Goal: Transaction & Acquisition: Purchase product/service

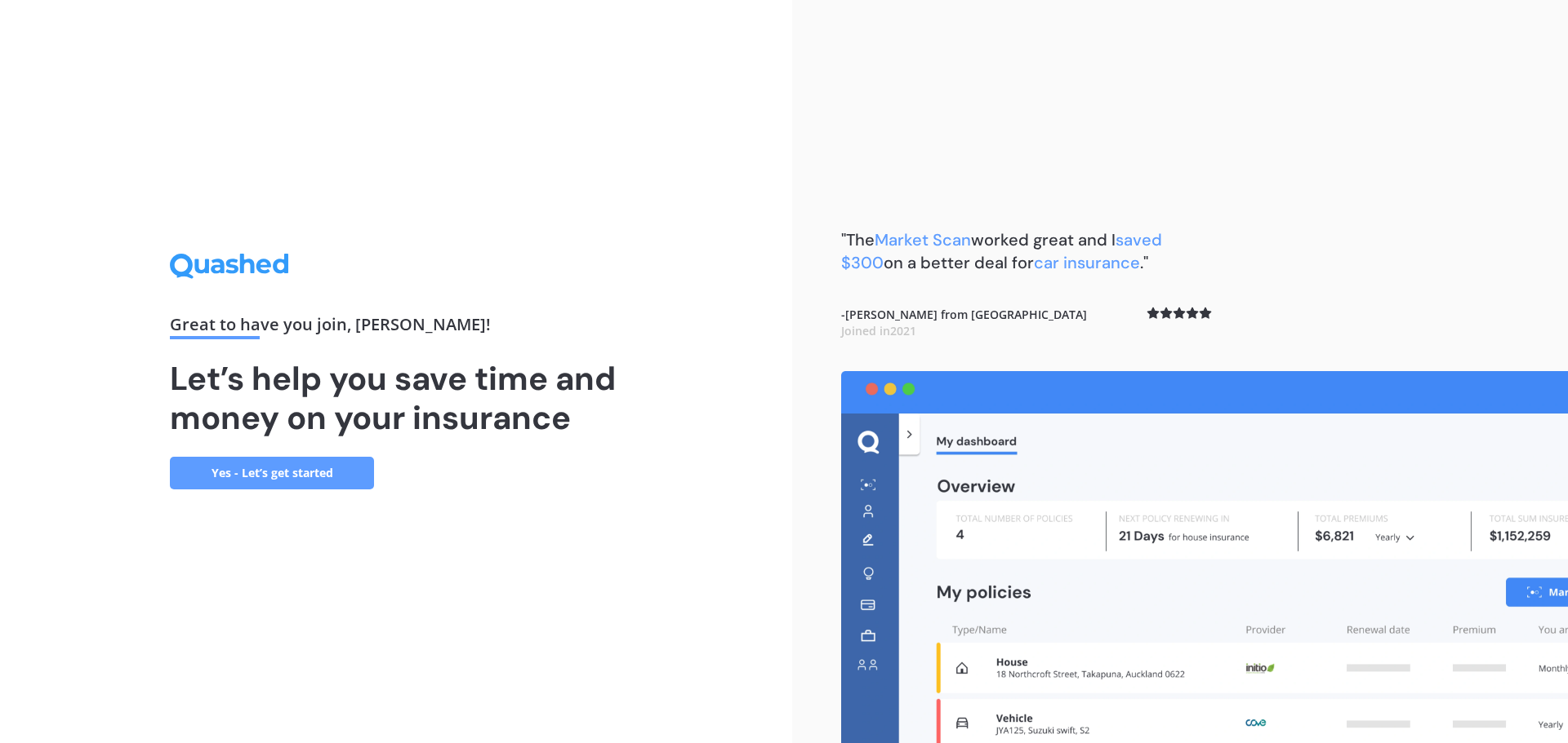
click at [265, 478] on link "Yes - Let’s get started" at bounding box center [272, 473] width 204 height 33
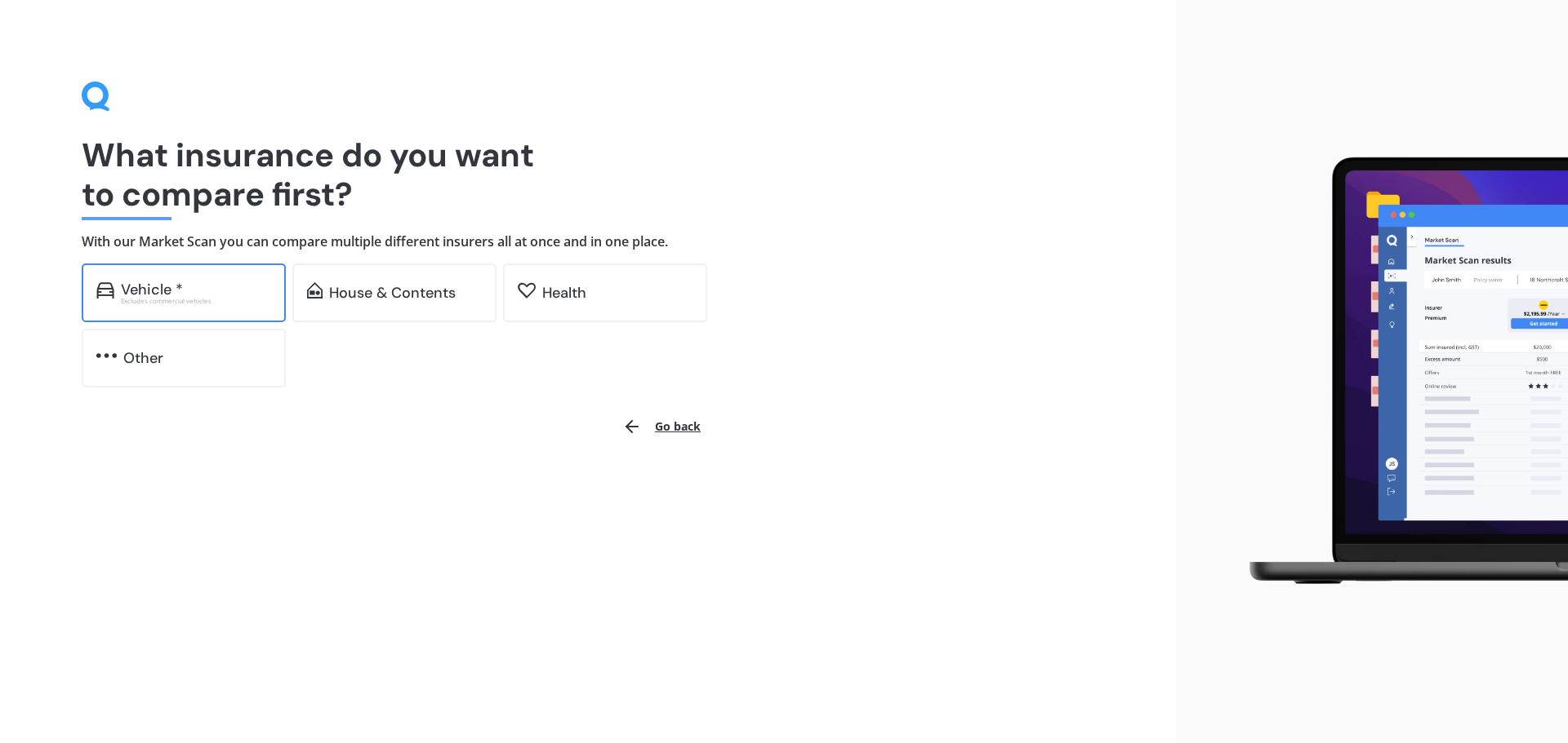
click at [183, 291] on div "Vehicle *" at bounding box center [195, 289] width 150 height 16
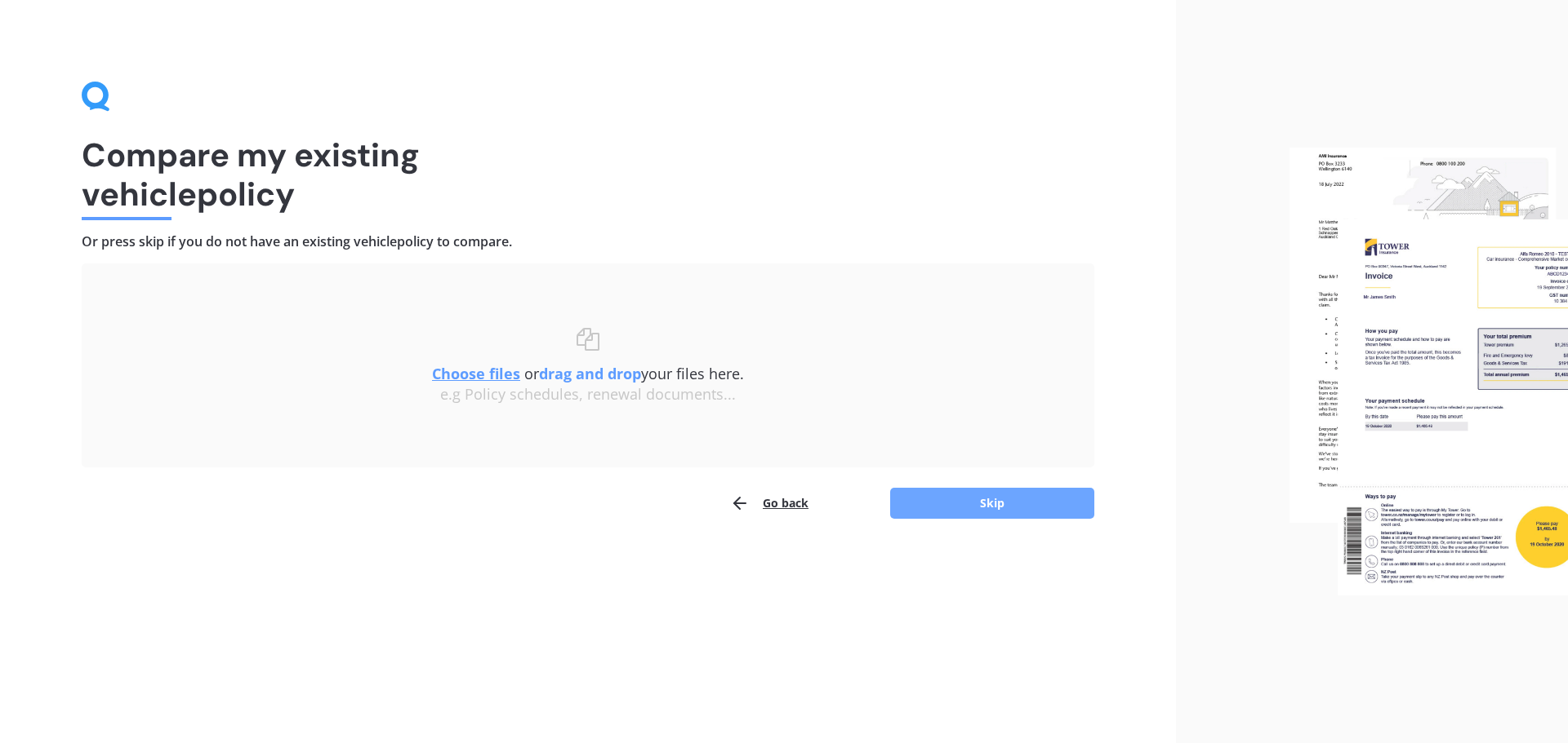
click at [983, 501] on button "Skip" at bounding box center [991, 503] width 204 height 31
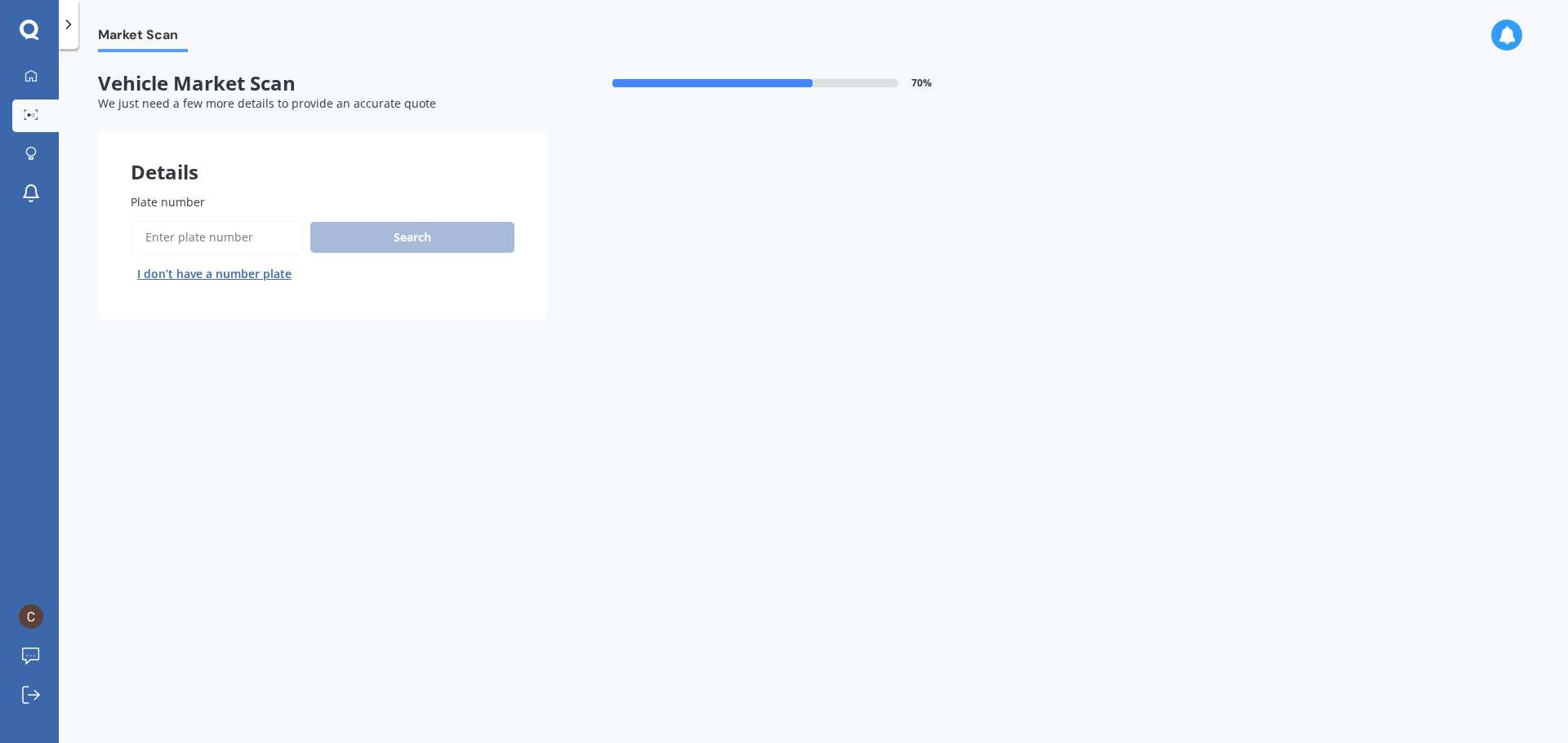
click at [147, 198] on span "Plate number" at bounding box center [168, 202] width 75 height 15
click at [147, 220] on input "Plate number" at bounding box center [217, 237] width 173 height 34
type input "jcn119"
click at [402, 229] on button "Search" at bounding box center [411, 237] width 204 height 31
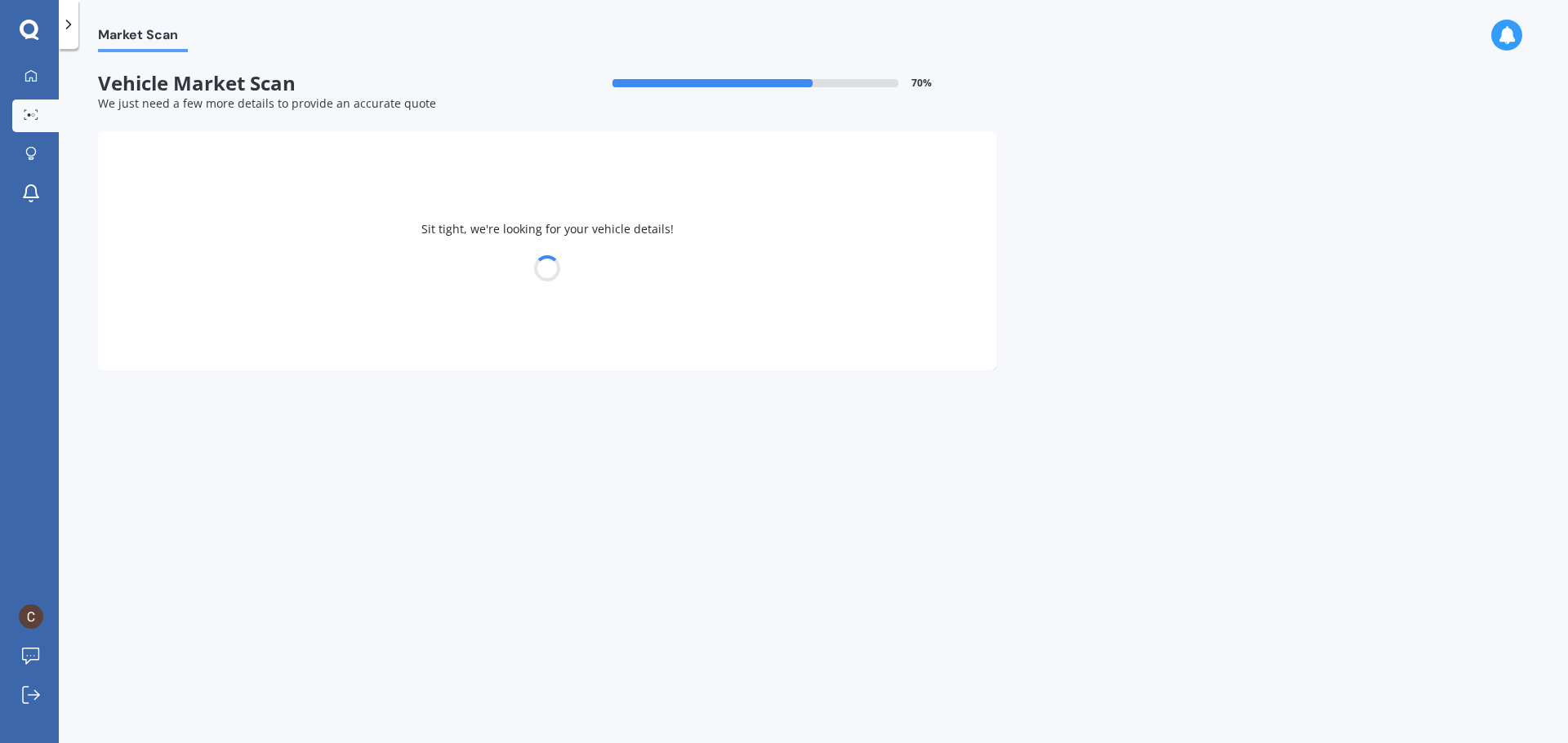
select select "LEXUS"
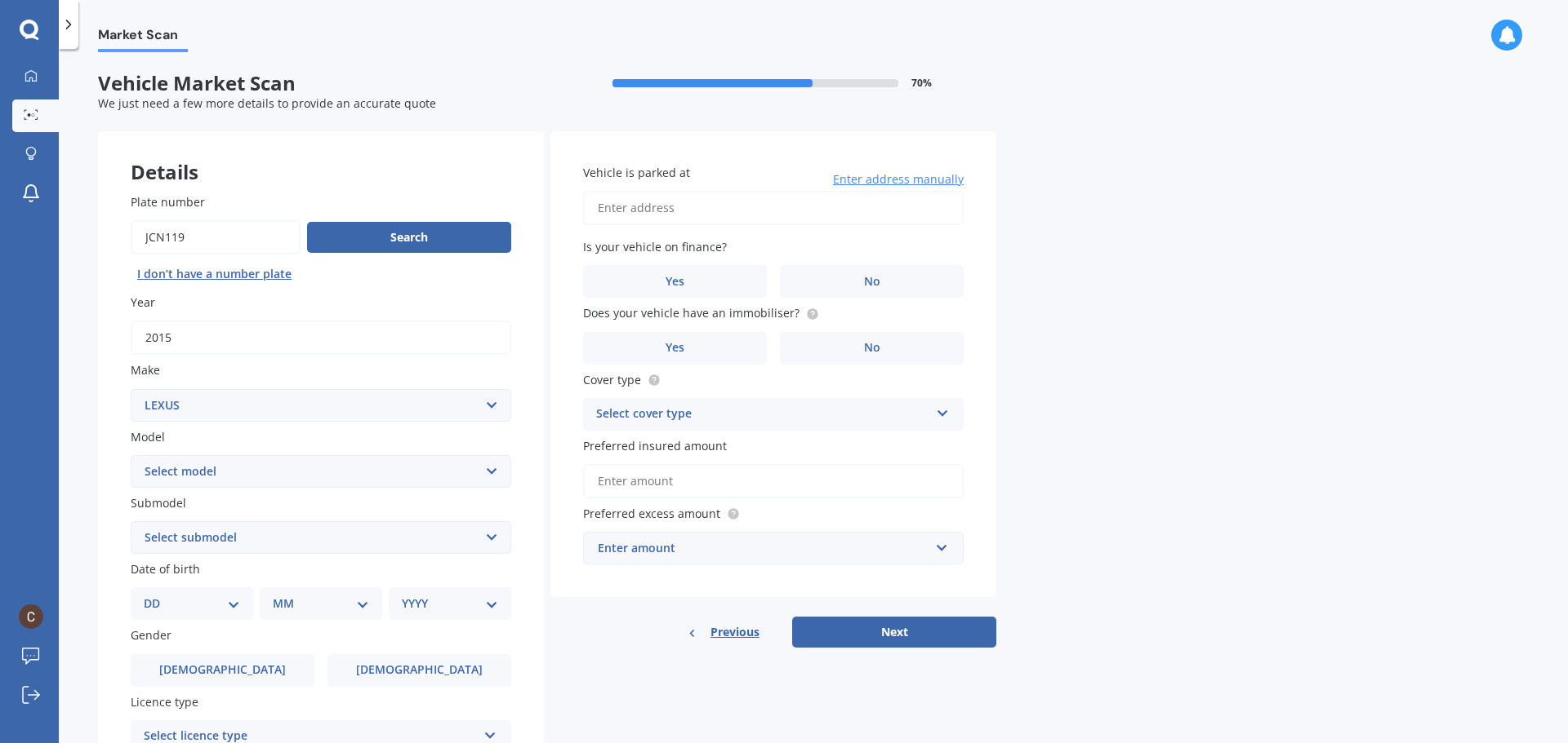
click at [606, 210] on input "Vehicle is parked at" at bounding box center [773, 208] width 381 height 34
type input "[STREET_ADDRESS]"
click at [850, 281] on label "No" at bounding box center [872, 281] width 184 height 33
click at [0, 0] on input "No" at bounding box center [0, 0] width 0 height 0
click at [852, 360] on label "No" at bounding box center [872, 348] width 184 height 33
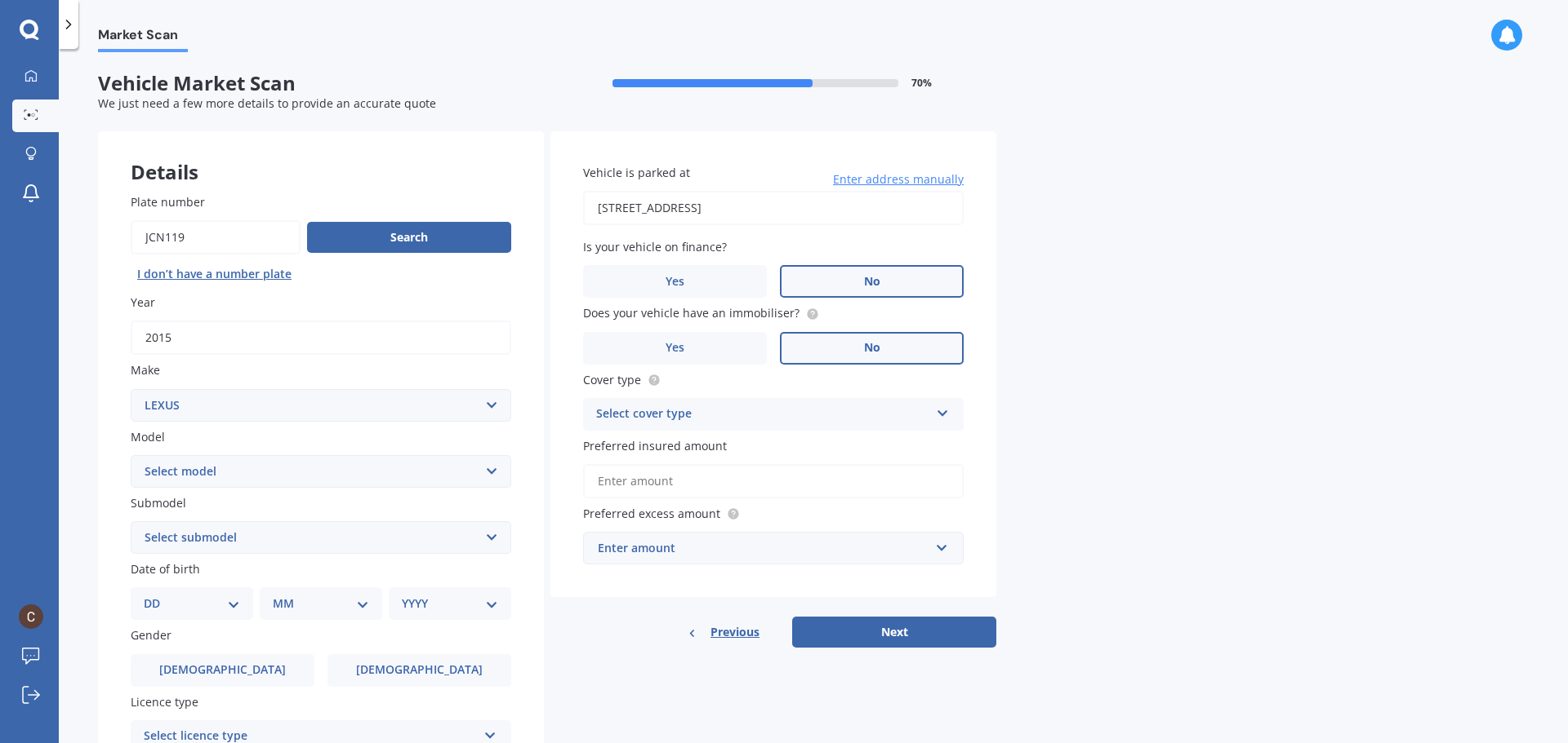
click at [0, 0] on input "No" at bounding box center [0, 0] width 0 height 0
click at [737, 415] on div "Select cover type" at bounding box center [762, 414] width 333 height 19
click at [724, 446] on div "Comprehensive" at bounding box center [773, 446] width 379 height 30
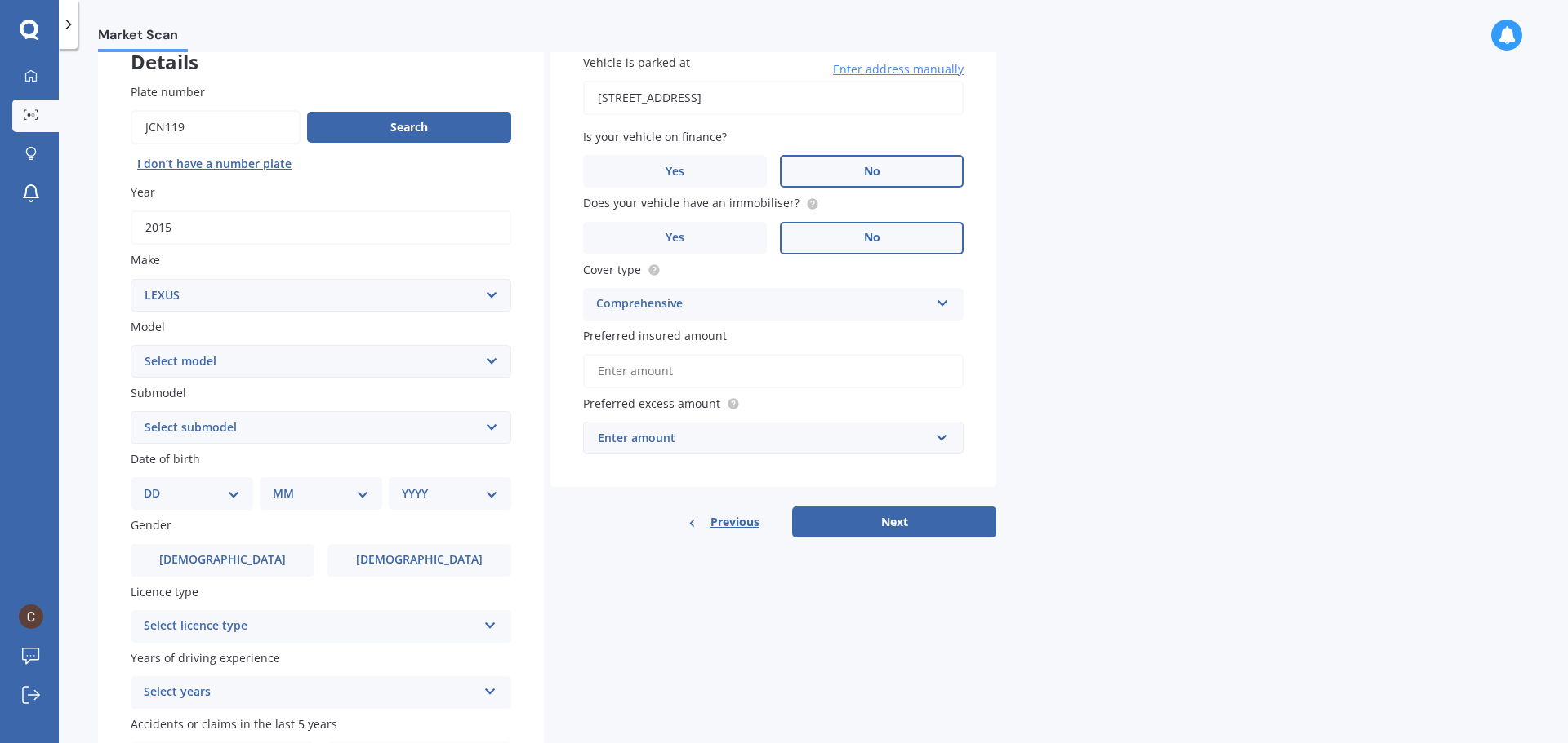
scroll to position [217, 0]
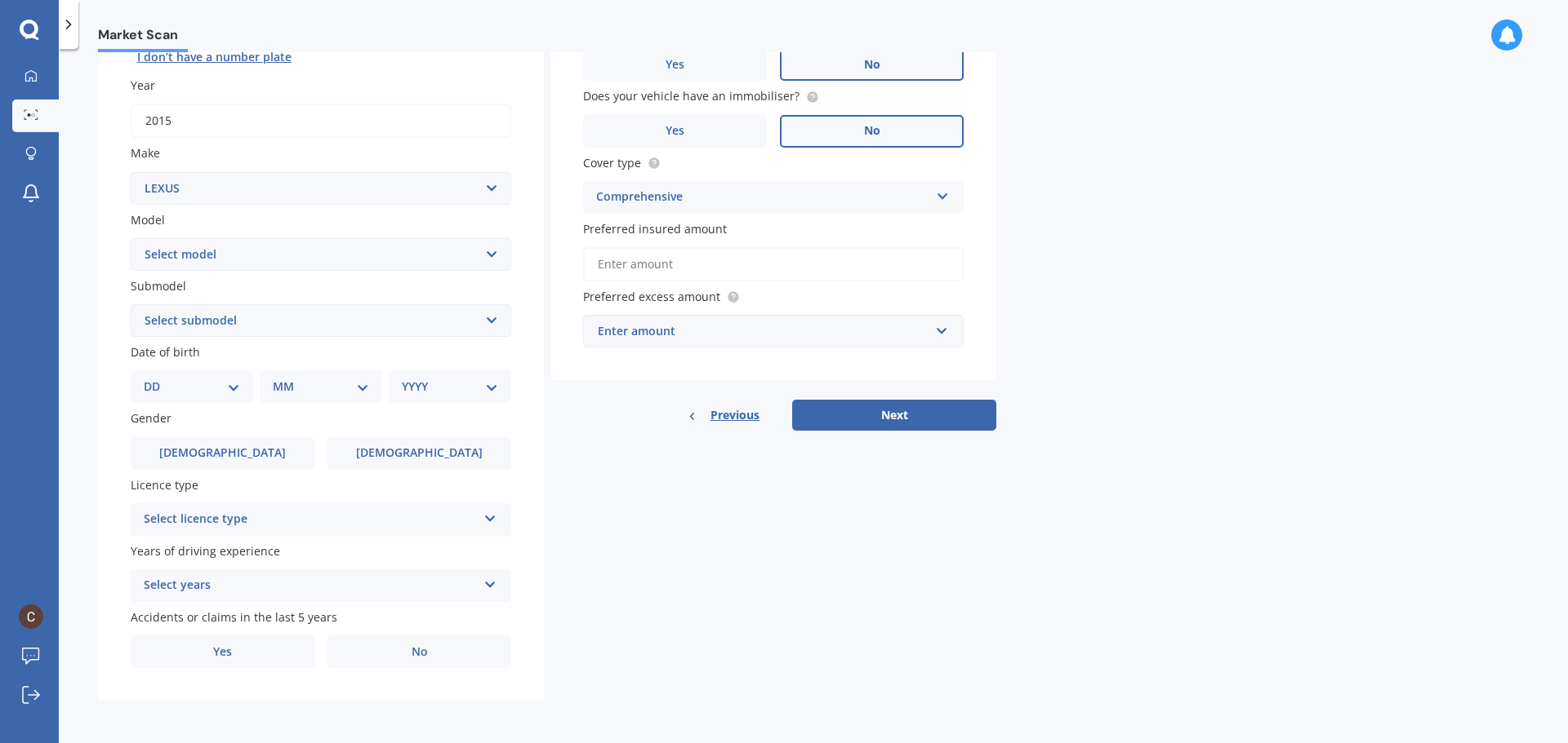
click at [629, 269] on input "Preferred insured amount" at bounding box center [773, 265] width 381 height 34
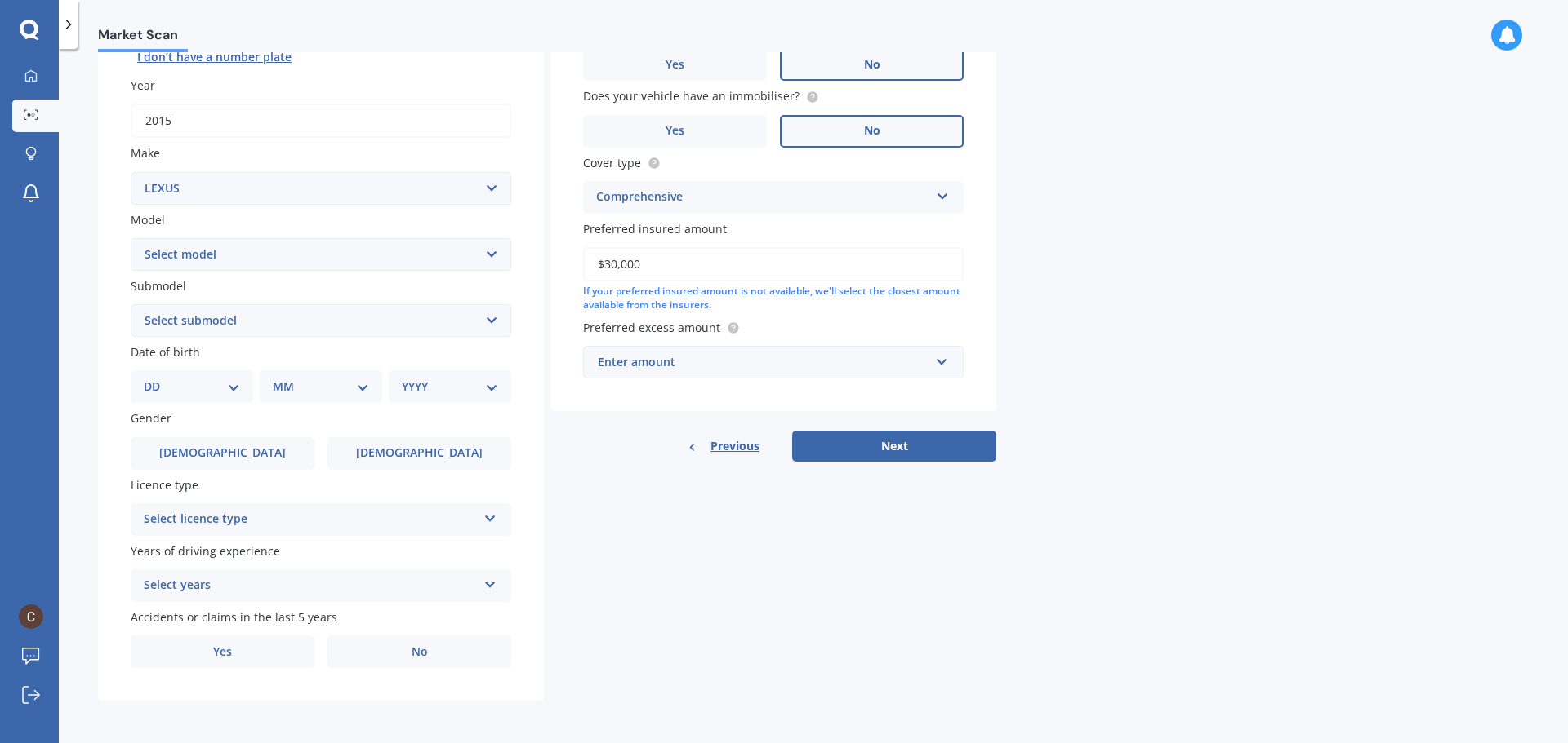
type input "$30,000"
click at [714, 360] on div "Enter amount" at bounding box center [763, 362] width 331 height 18
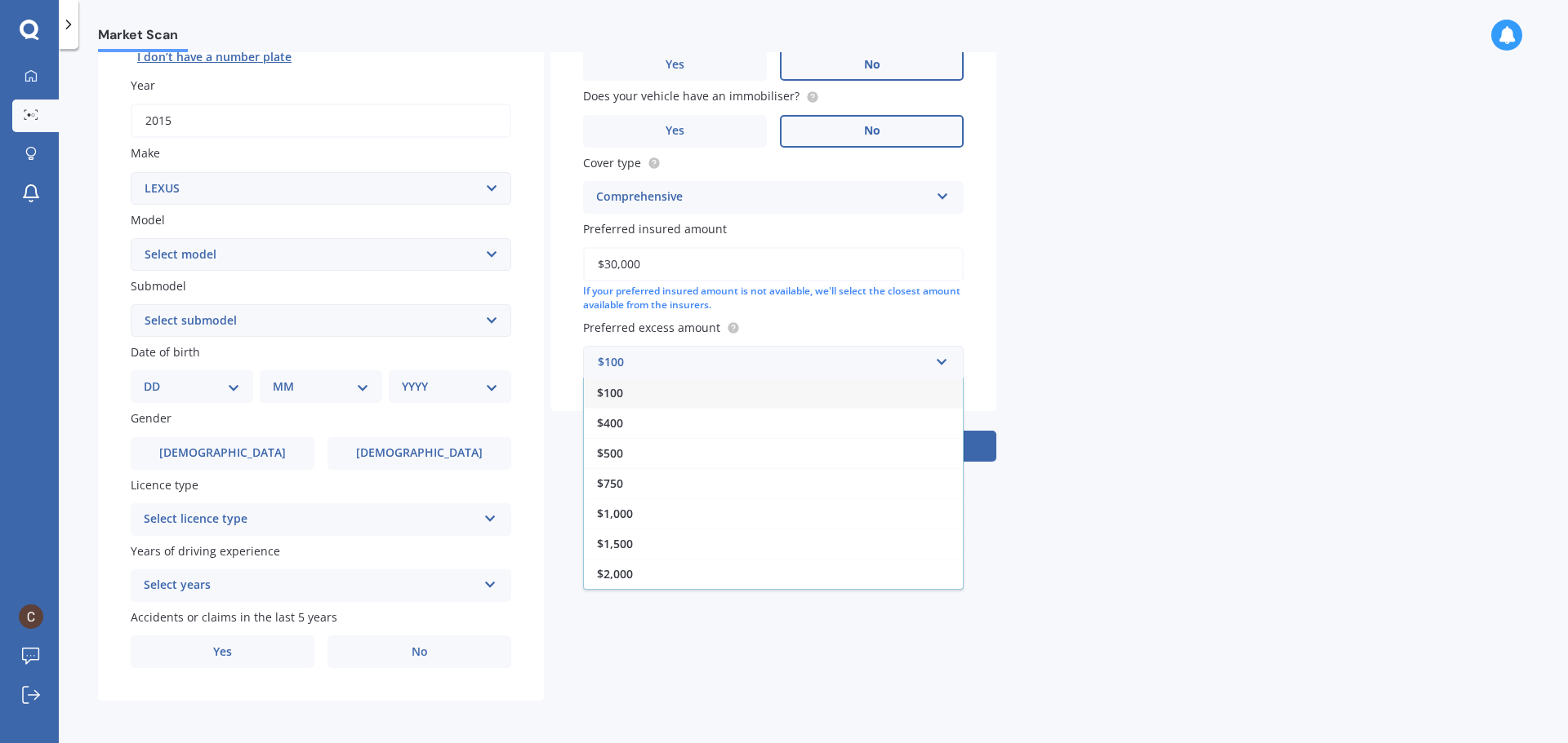
drag, startPoint x: 641, startPoint y: 488, endPoint x: 649, endPoint y: 489, distance: 8.1
click at [643, 488] on div "$750" at bounding box center [773, 484] width 379 height 31
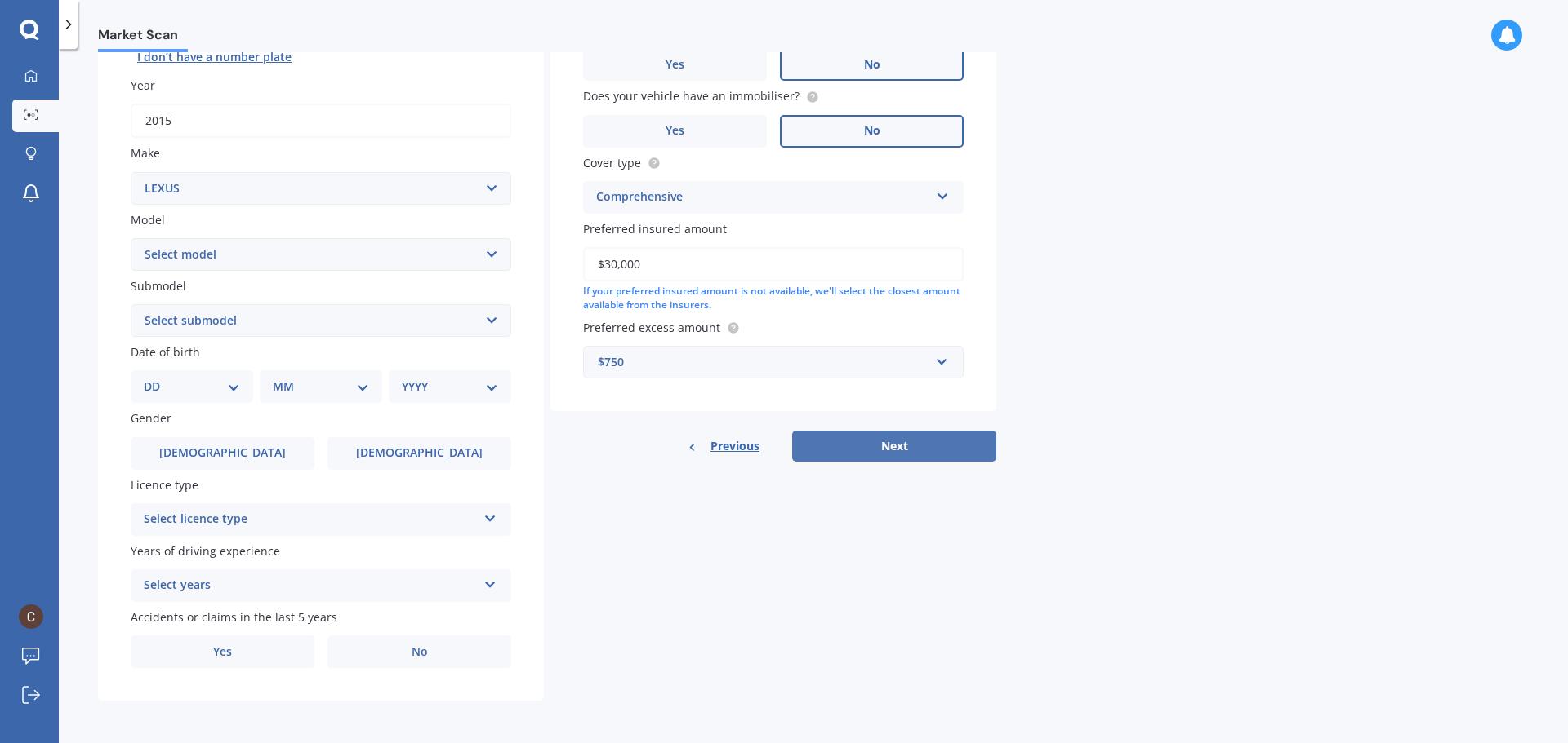
click at [882, 446] on button "Next" at bounding box center [894, 447] width 204 height 31
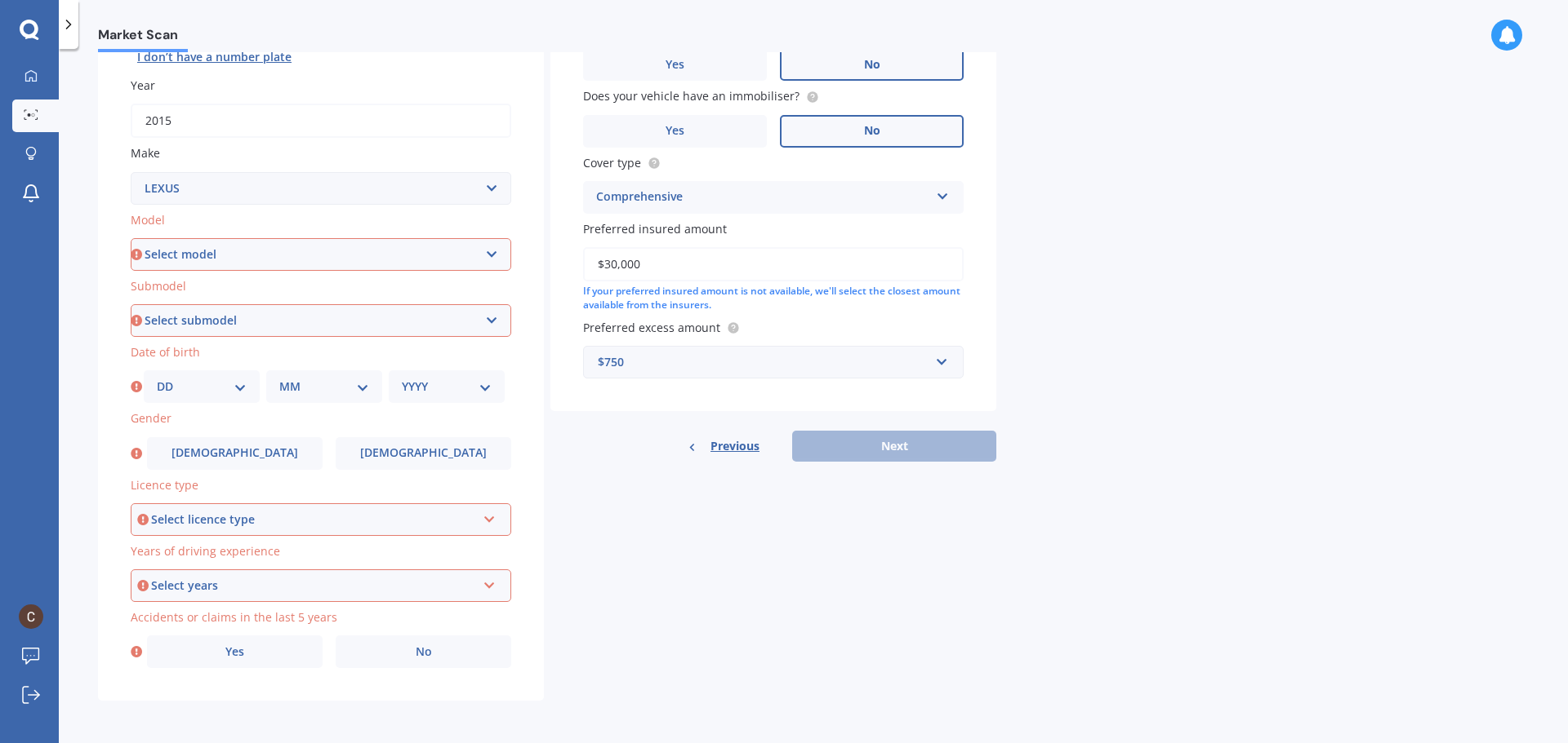
click at [211, 260] on select "Select model AS 460 CT 200 ES 300 ES 350 GS 250 GS 300 GS 350 GS 430 GS 450 GS …" at bounding box center [321, 254] width 381 height 33
select select "GS 450"
click at [131, 238] on select "Select model AS 460 CT 200 ES 300 ES 350 GS 250 GS 300 GS 350 GS 430 GS 450 GS …" at bounding box center [321, 254] width 381 height 33
click at [216, 380] on select "DD 01 02 03 04 05 06 07 08 09 10 11 12 13 14 15 16 17 18 19 20 21 22 23 24 25 2…" at bounding box center [202, 386] width 90 height 18
select select "30"
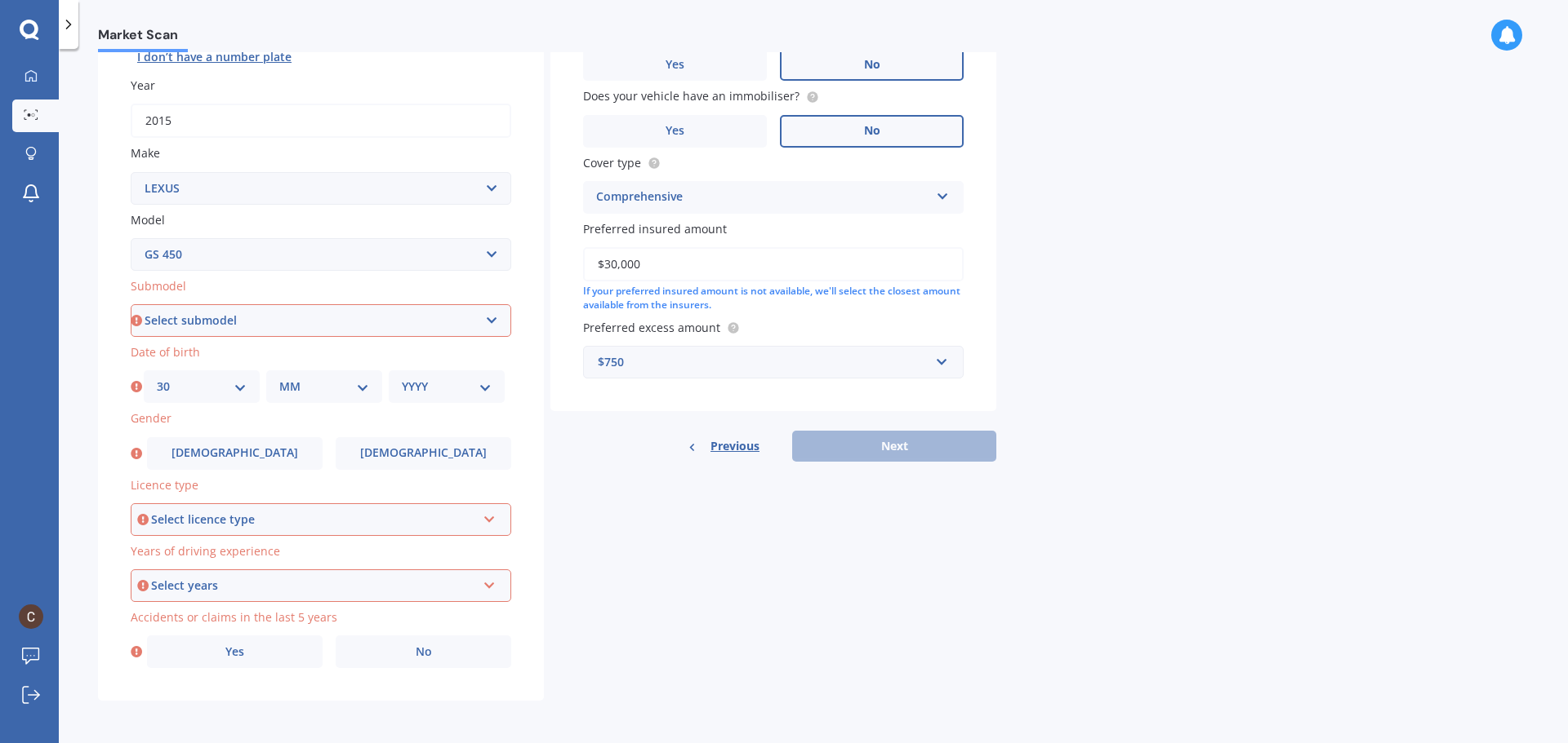
click at [157, 378] on select "DD 01 02 03 04 05 06 07 08 09 10 11 12 13 14 15 16 17 18 19 20 21 22 23 24 25 2…" at bounding box center [202, 386] width 90 height 18
click at [280, 385] on select "MM 01 02 03 04 05 06 07 08 09 10 11 12" at bounding box center [324, 386] width 90 height 18
select select "11"
click at [279, 378] on select "MM 01 02 03 04 05 06 07 08 09 10 11 12" at bounding box center [324, 386] width 90 height 18
click at [431, 397] on div "YYYY 2025 2024 2023 2022 2021 2020 2019 2018 2017 2016 2015 2014 2013 2012 2011…" at bounding box center [446, 386] width 116 height 33
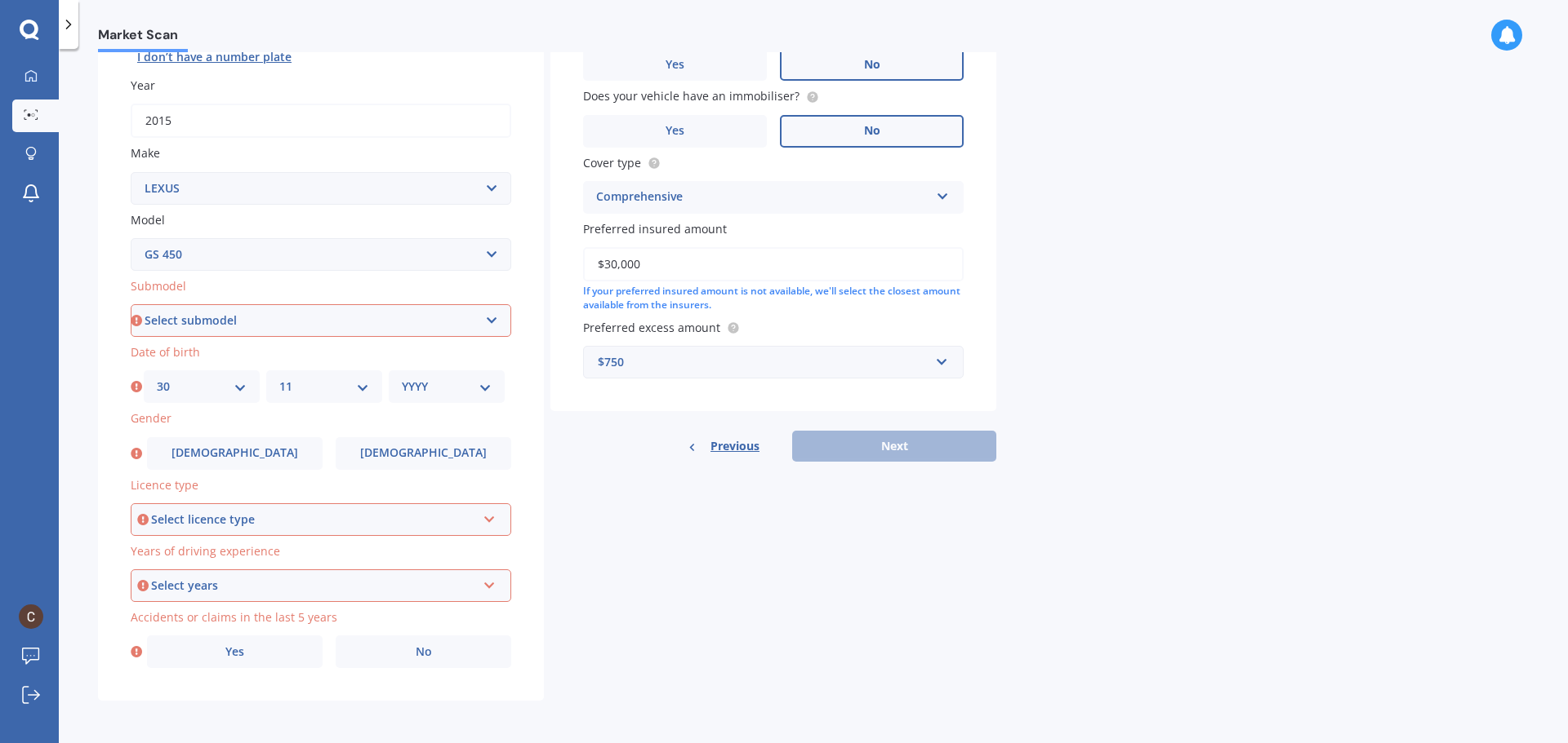
click at [423, 387] on select "YYYY 2025 2024 2023 2022 2021 2020 2019 2018 2017 2016 2015 2014 2013 2012 2011…" at bounding box center [447, 386] width 90 height 18
select select "1943"
click at [402, 378] on select "YYYY 2025 2024 2023 2022 2021 2020 2019 2018 2017 2016 2015 2014 2013 2012 2011…" at bounding box center [447, 386] width 90 height 18
click at [201, 523] on div "Select licence type" at bounding box center [314, 519] width 325 height 18
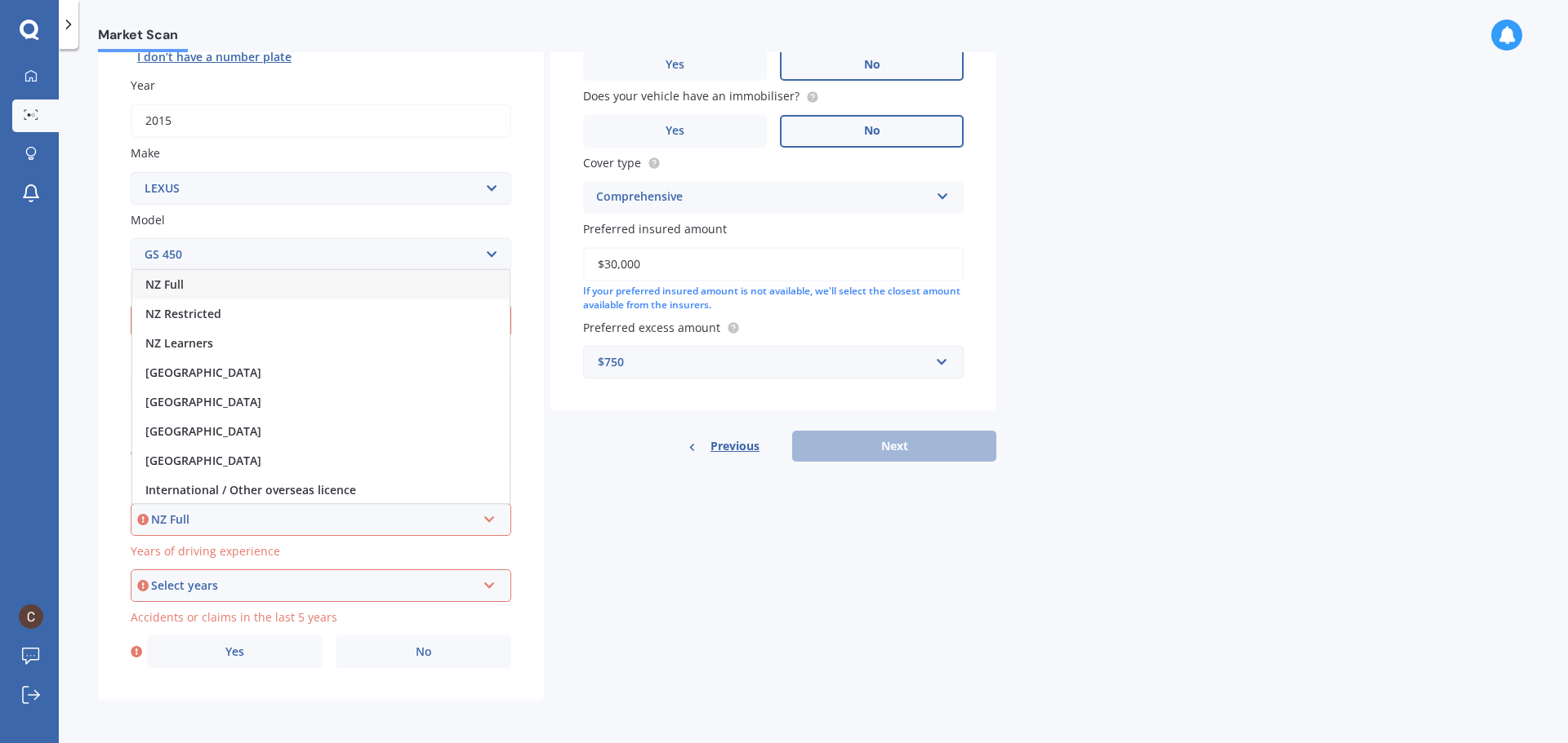
click at [155, 279] on span "NZ Full" at bounding box center [165, 284] width 38 height 15
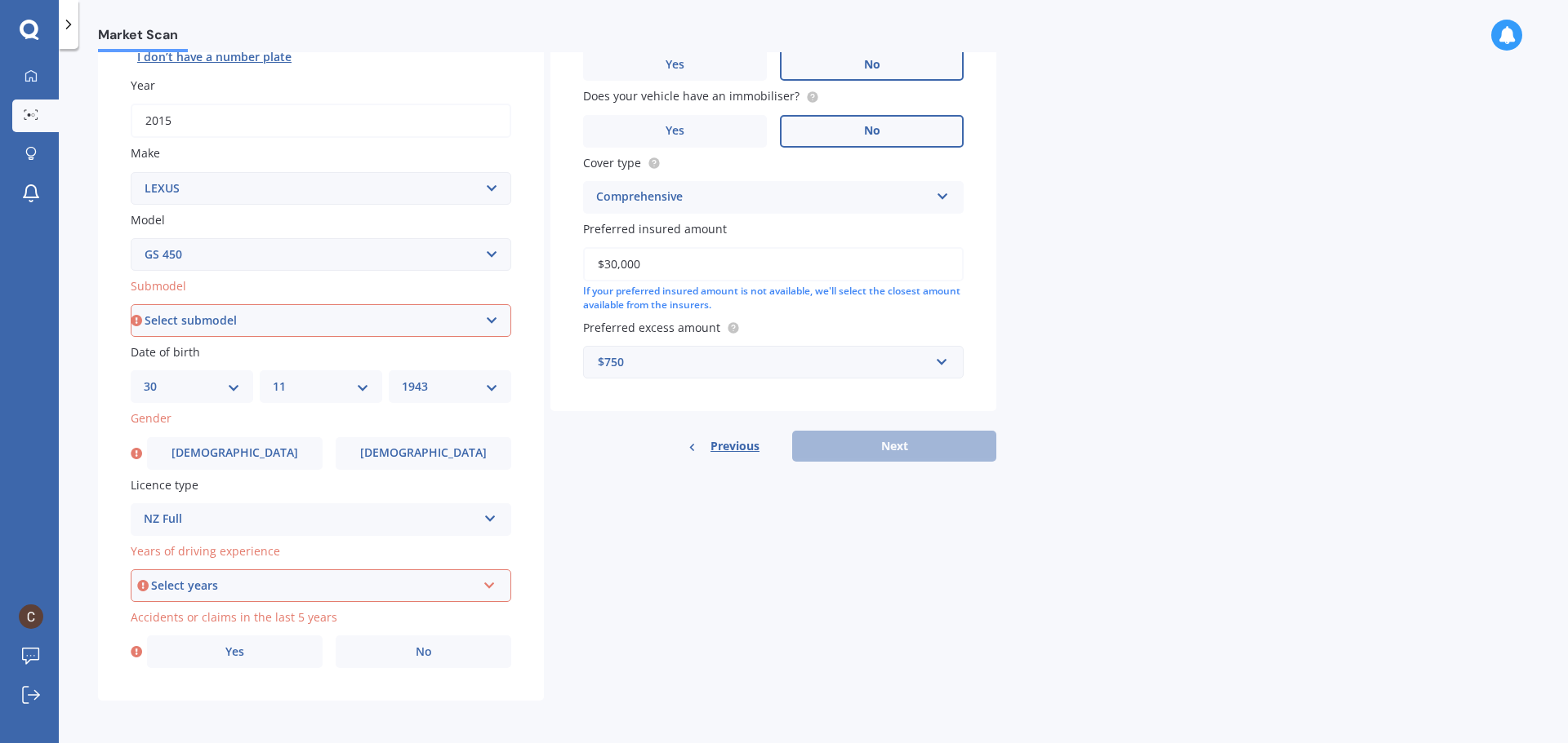
click at [181, 594] on div "Select years" at bounding box center [314, 585] width 325 height 18
click at [180, 440] on span "5 or more years" at bounding box center [189, 437] width 88 height 15
click at [415, 650] on span "No" at bounding box center [423, 652] width 16 height 14
click at [0, 0] on input "No" at bounding box center [0, 0] width 0 height 0
click at [404, 659] on label "No" at bounding box center [419, 652] width 184 height 33
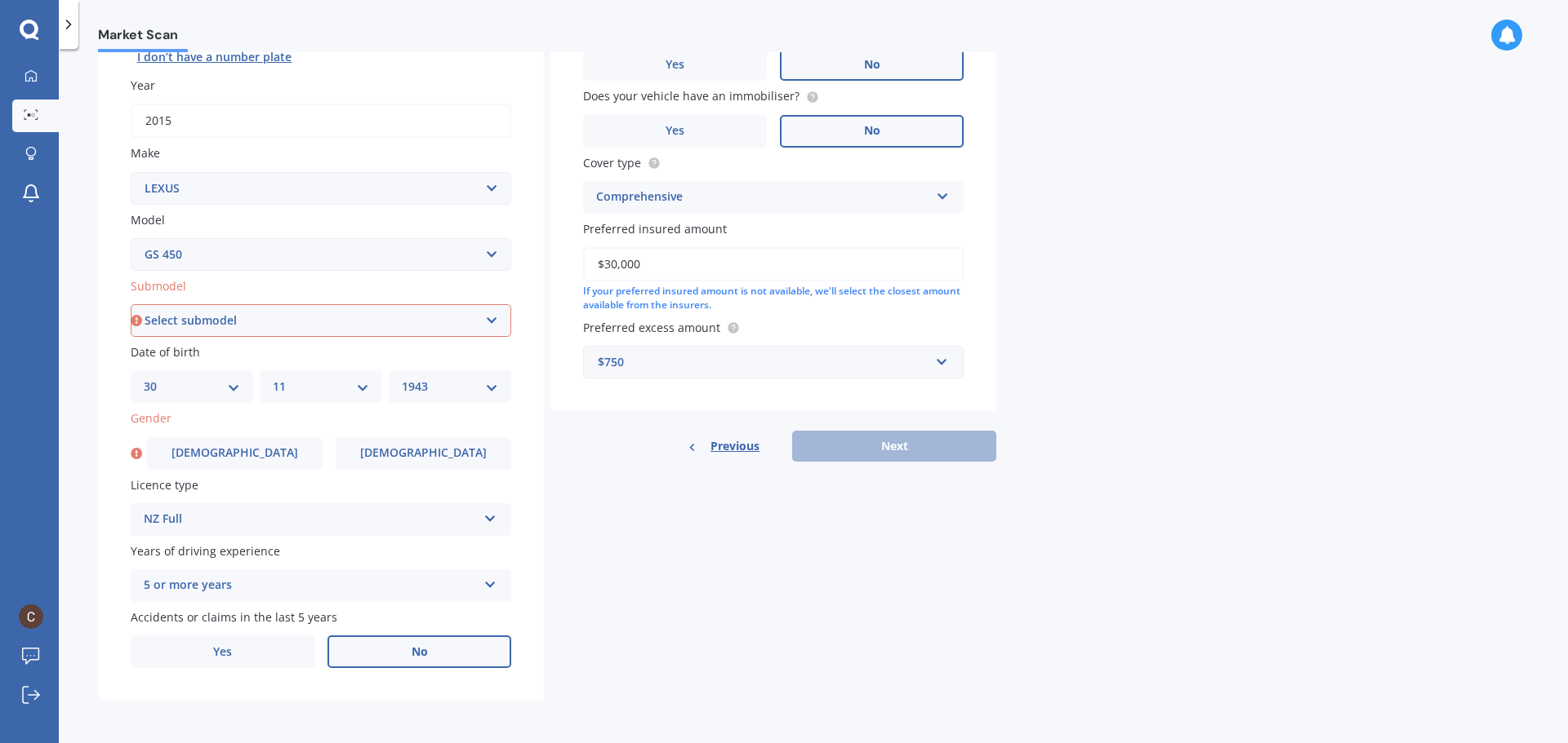
click at [0, 0] on input "No" at bounding box center [0, 0] width 0 height 0
click at [822, 441] on div "Previous Next" at bounding box center [773, 447] width 446 height 31
click at [199, 458] on label "[DEMOGRAPHIC_DATA]" at bounding box center [234, 453] width 175 height 33
click at [0, 0] on input "[DEMOGRAPHIC_DATA]" at bounding box center [0, 0] width 0 height 0
click at [184, 319] on select "Select submodel h h F Sport H Hybrid h Limited" at bounding box center [321, 320] width 381 height 33
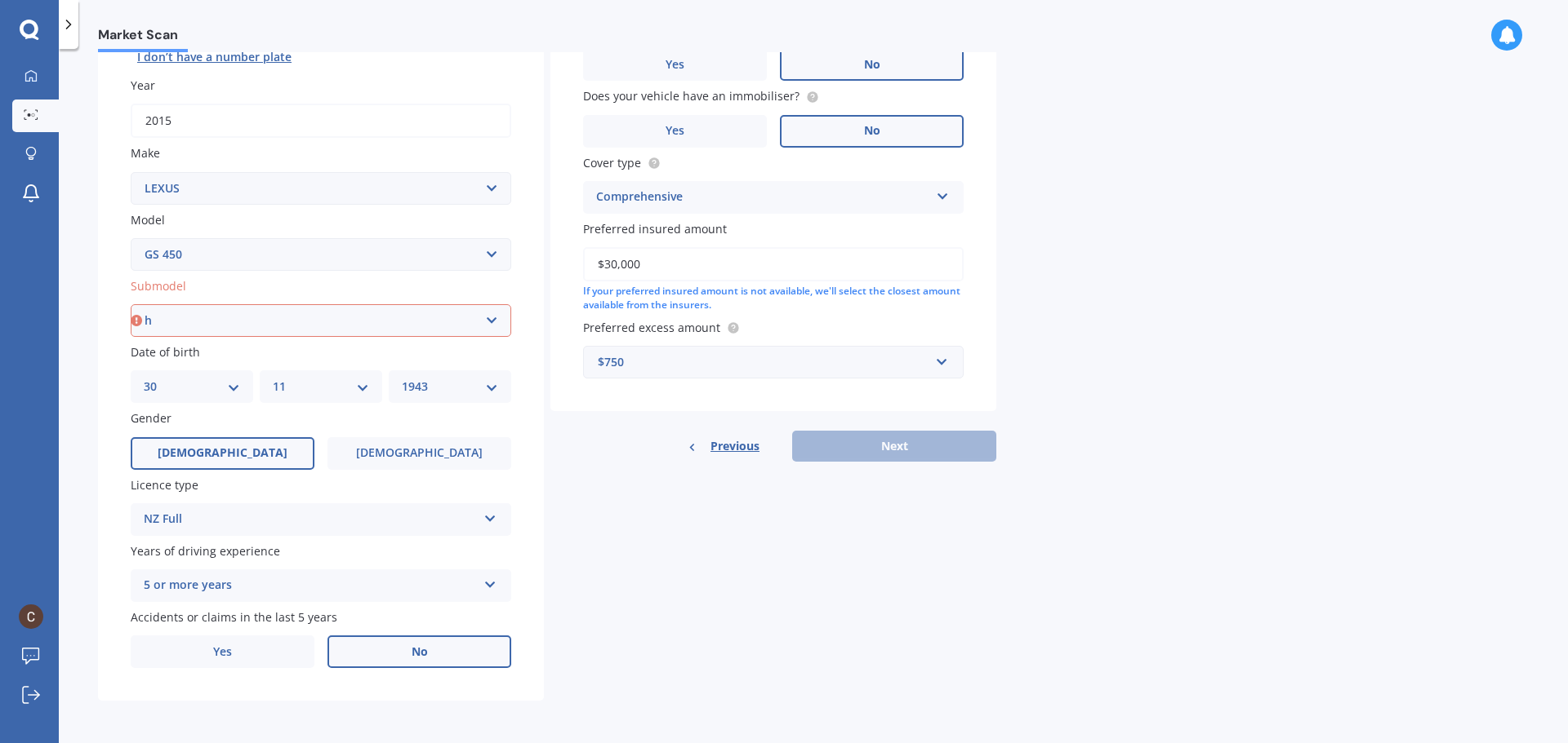
click at [131, 304] on select "Select submodel h h F Sport H Hybrid h Limited" at bounding box center [321, 320] width 381 height 33
click at [164, 320] on select "Select submodel h h F Sport H Hybrid h Limited" at bounding box center [321, 320] width 381 height 33
select select "H F SPORT"
click at [131, 304] on select "Select submodel h h F Sport H Hybrid h Limited" at bounding box center [321, 320] width 381 height 33
click at [873, 445] on button "Next" at bounding box center [894, 447] width 204 height 31
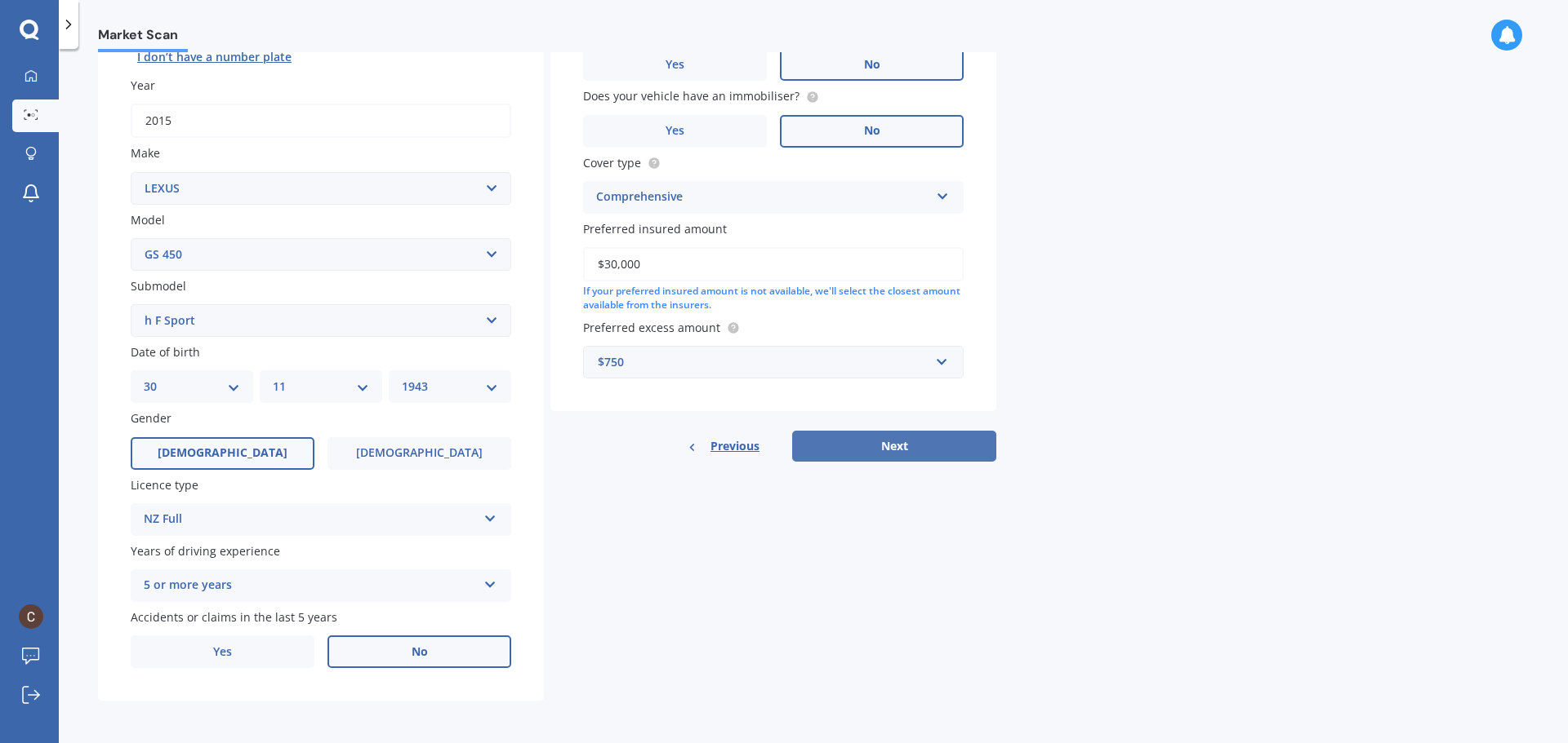
select select "30"
select select "11"
select select "1943"
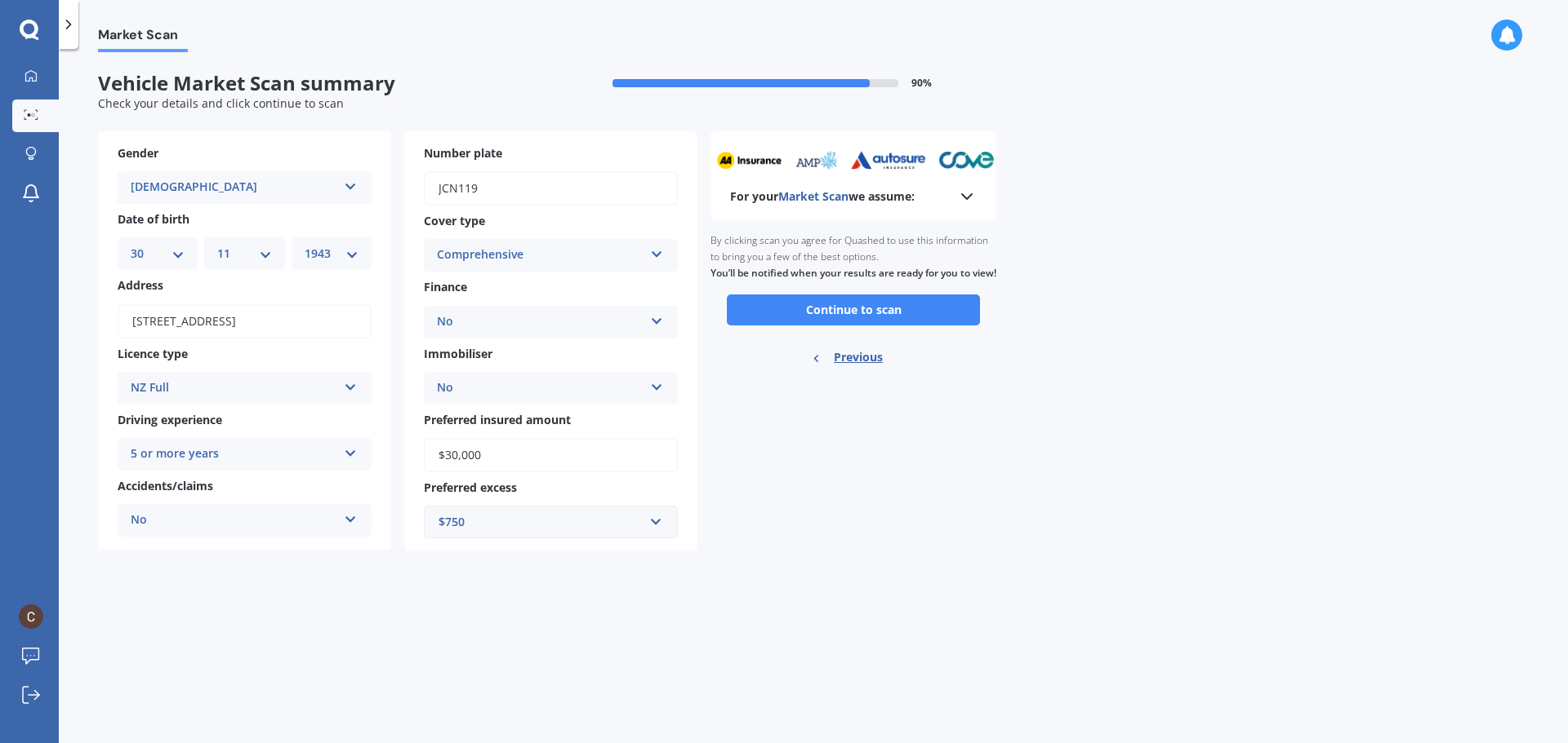
scroll to position [0, 0]
click at [828, 326] on button "Continue to scan" at bounding box center [853, 310] width 254 height 31
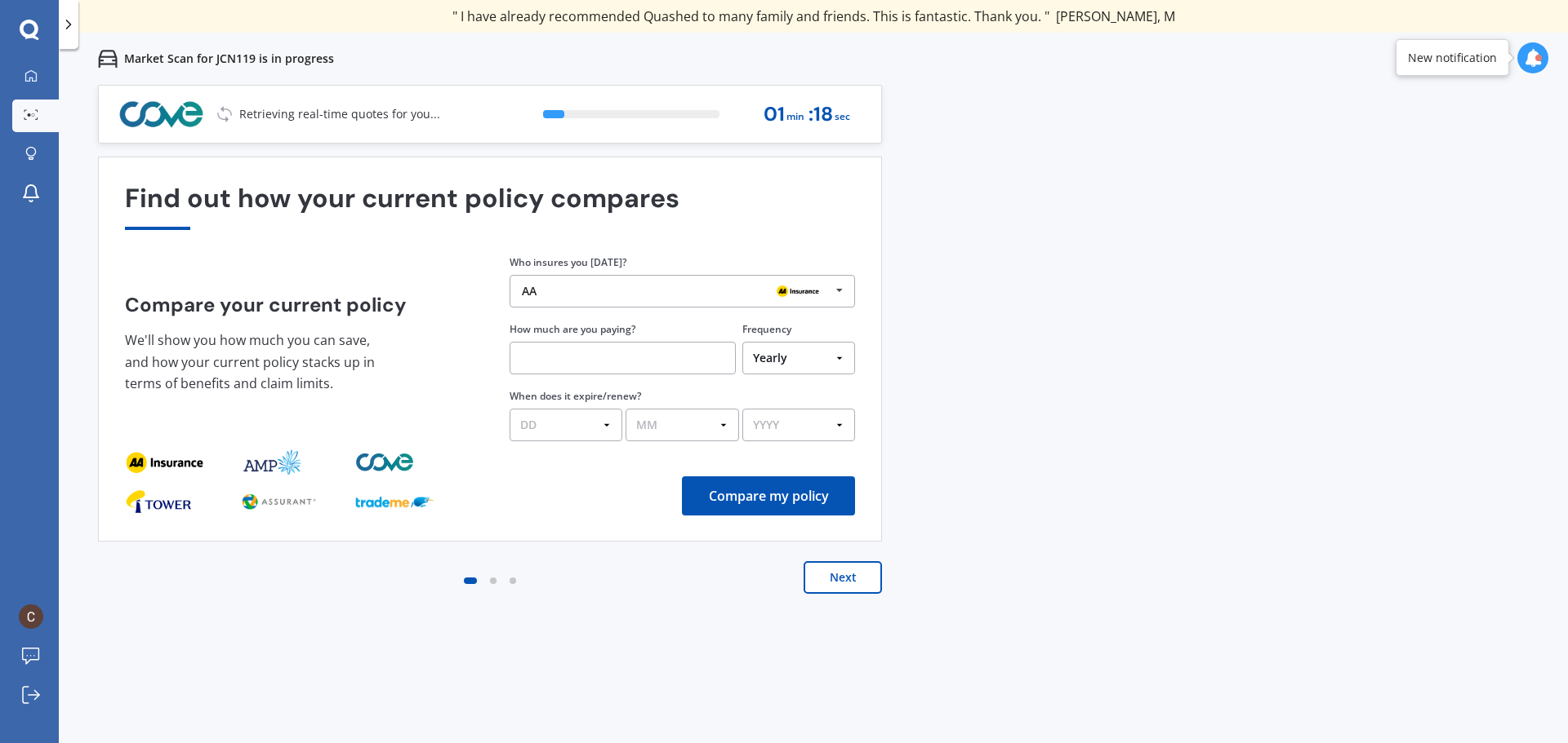
click at [603, 287] on div "AA" at bounding box center [675, 292] width 309 height 13
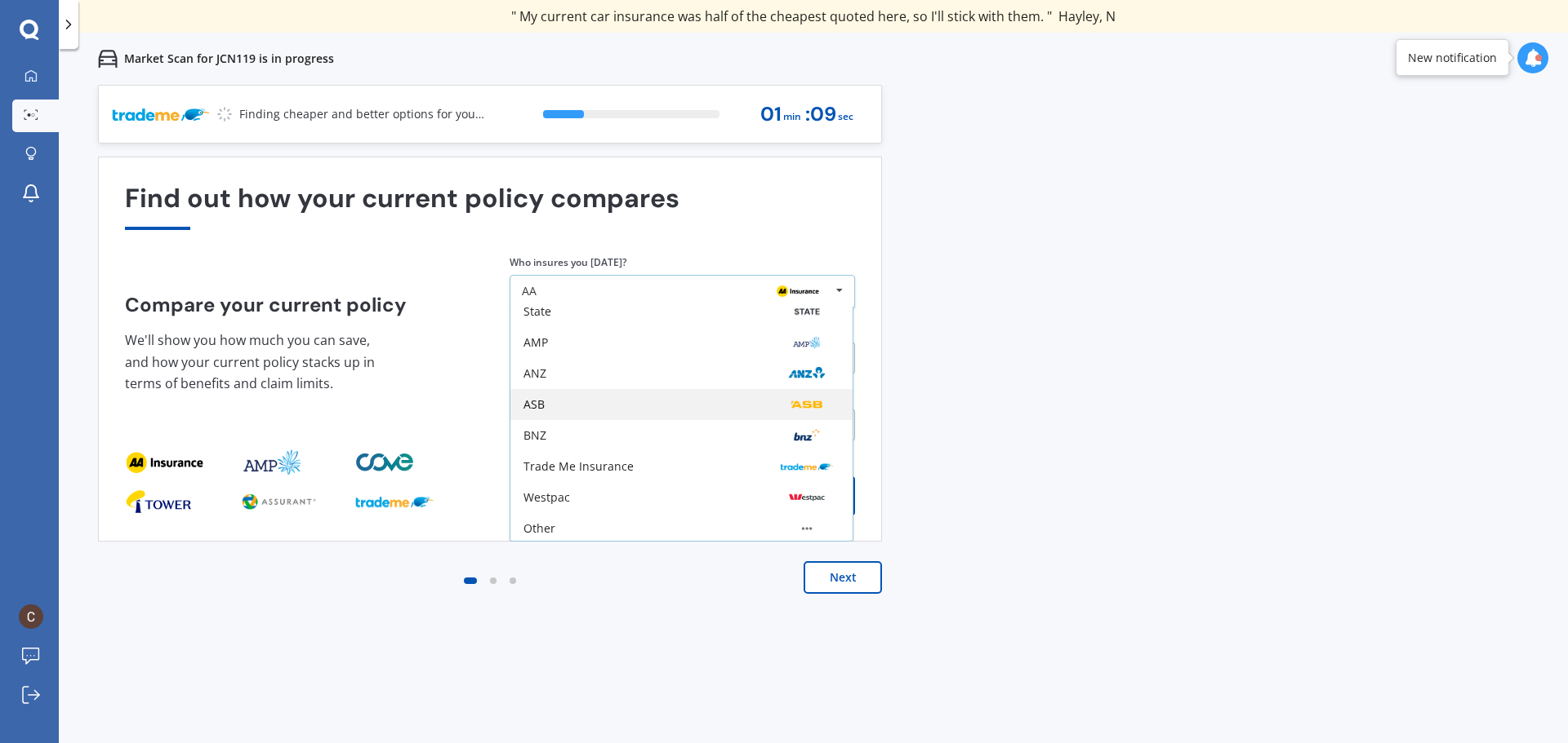
scroll to position [107, 0]
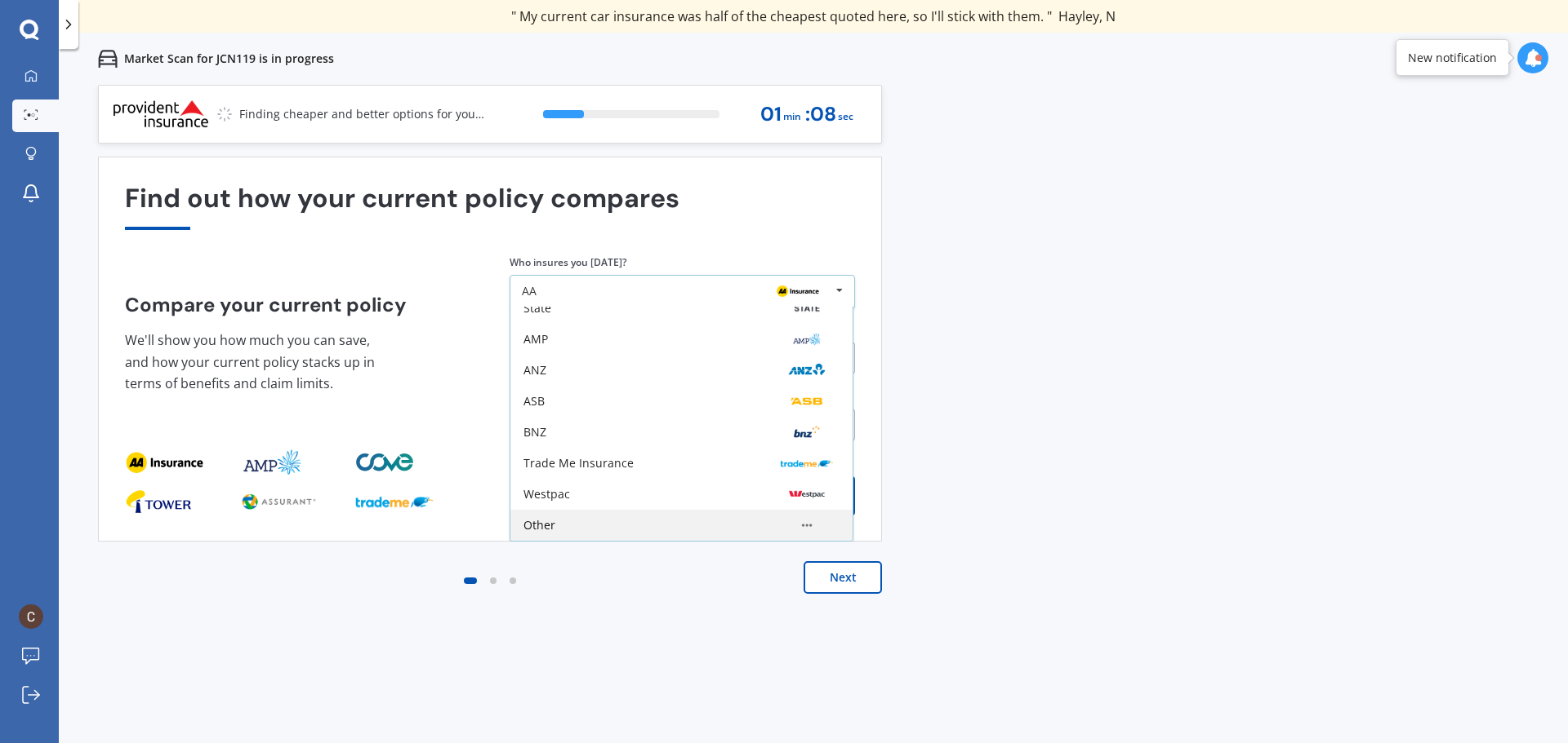
click at [535, 521] on div "Other" at bounding box center [539, 526] width 32 height 11
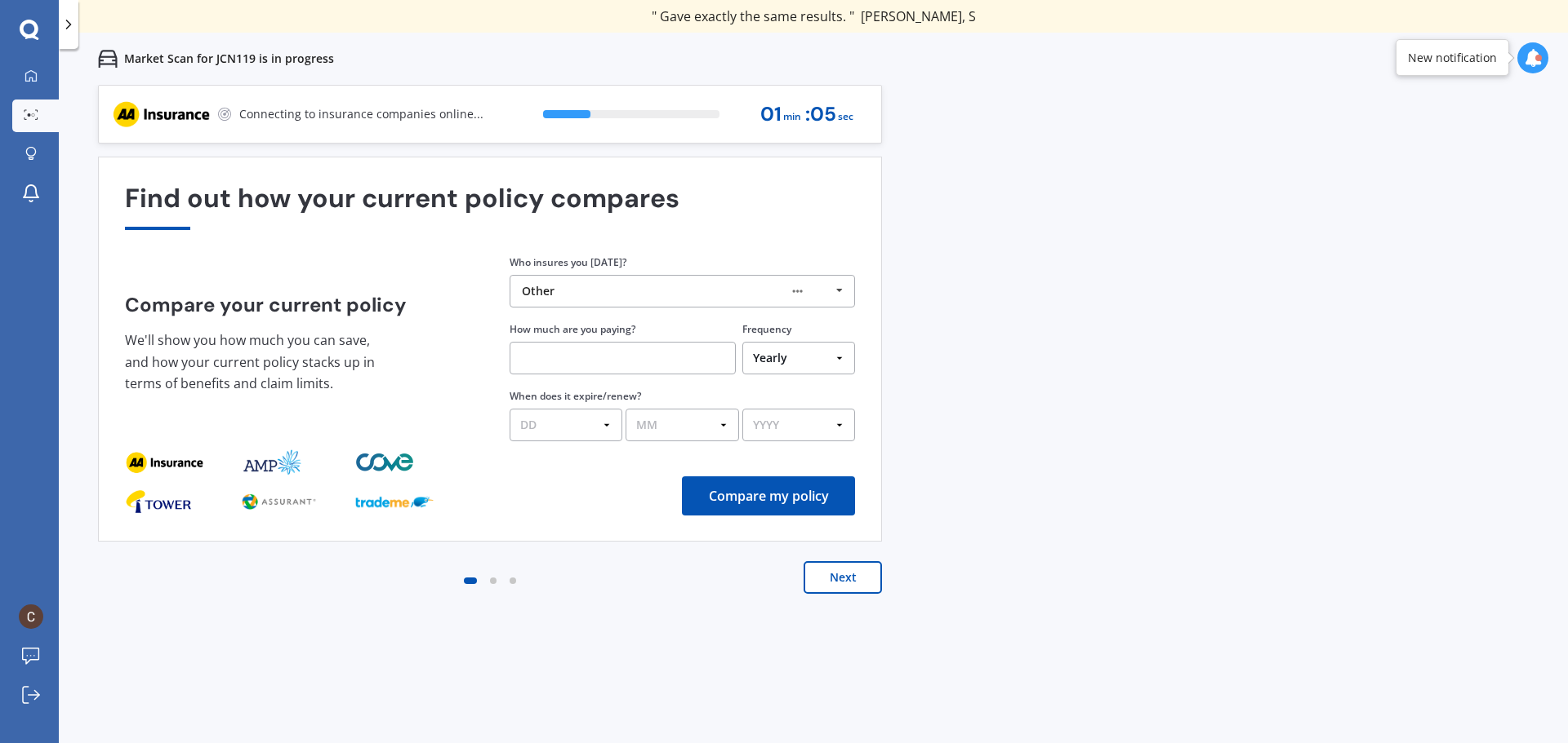
click at [554, 354] on input "text" at bounding box center [623, 359] width 226 height 33
click at [554, 423] on select "DD 01 02 03 04 05 06 07 08 09 10 11 12 13 14 15 16 17 18 19 20 21 22 23 24 25 2…" at bounding box center [566, 426] width 113 height 33
click at [575, 580] on div "Next" at bounding box center [489, 594] width 784 height 65
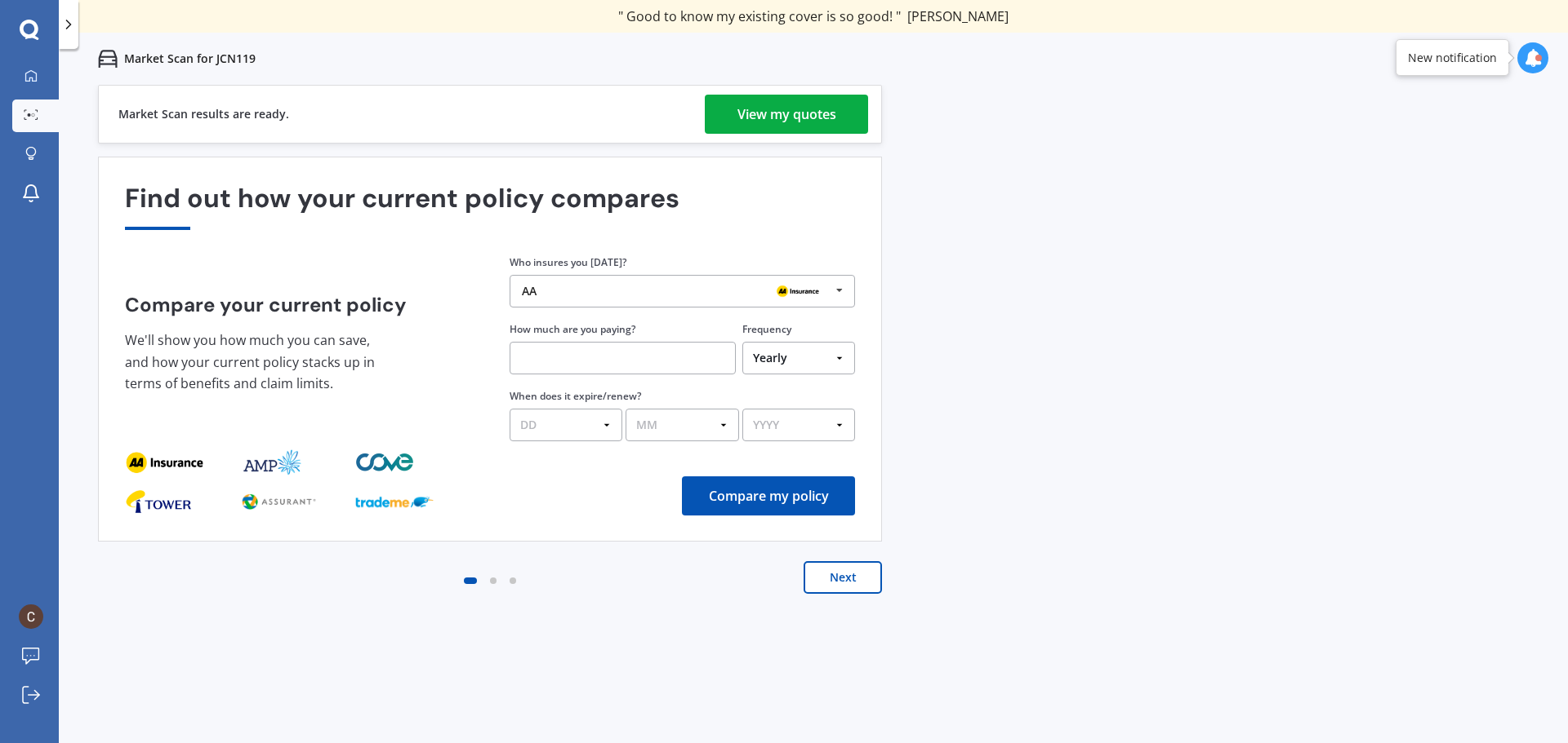
click at [552, 292] on div "AA" at bounding box center [675, 292] width 309 height 13
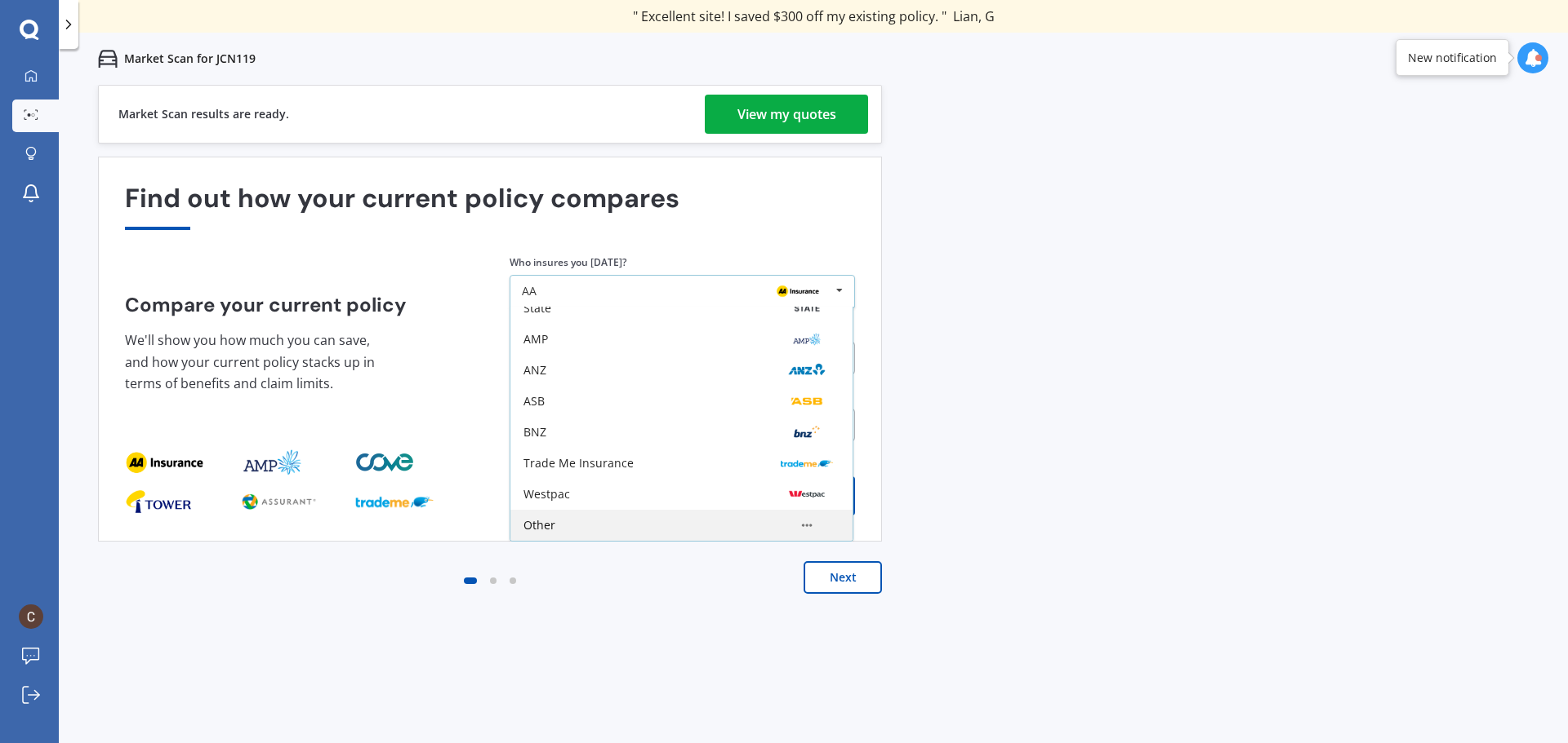
click at [531, 528] on div "Other" at bounding box center [539, 526] width 32 height 11
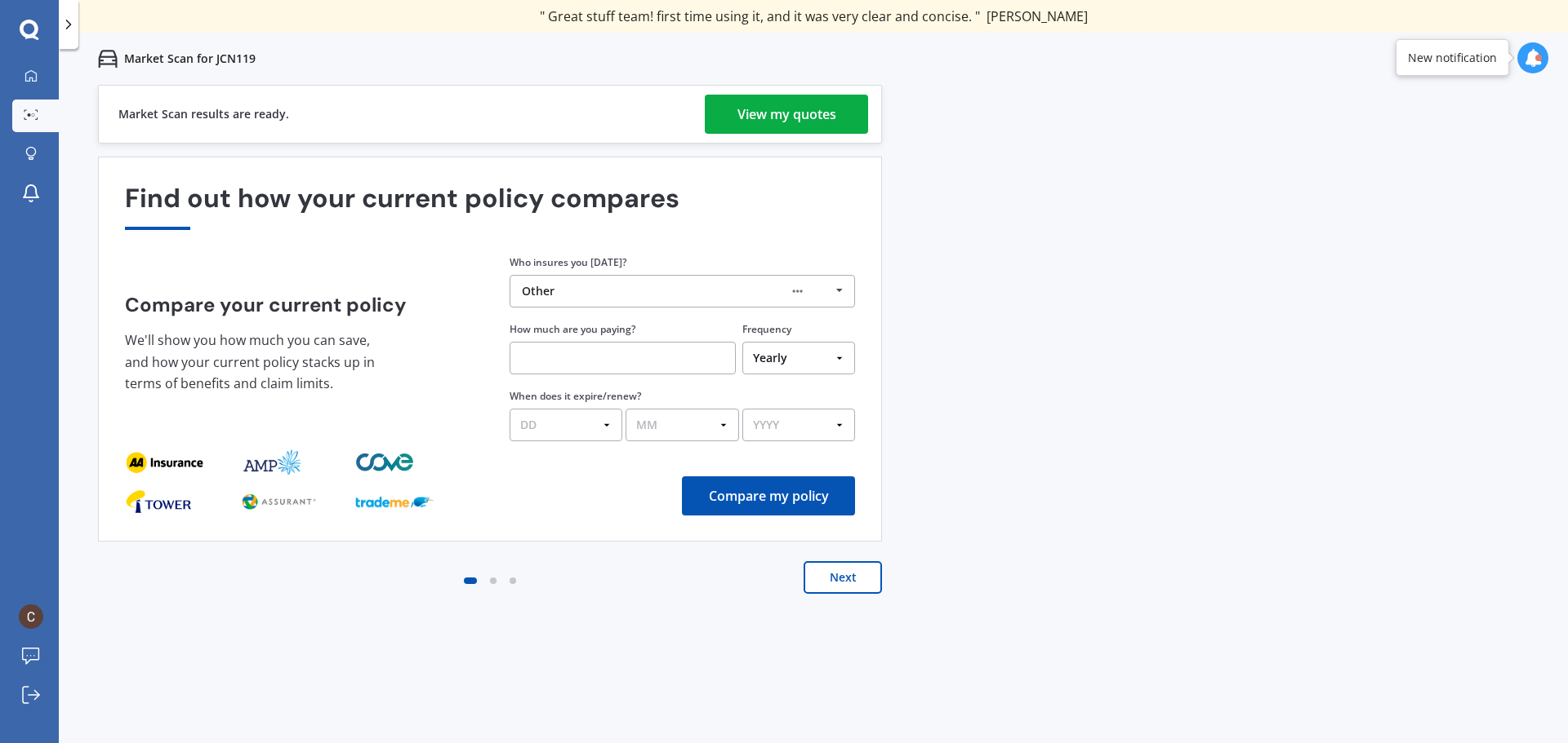
click at [537, 426] on select "DD 01 02 03 04 05 06 07 08 09 10 11 12 13 14 15 16 17 18 19 20 21 22 23 24 25 2…" at bounding box center [566, 426] width 113 height 33
select select "10"
click at [510, 409] on select "DD 01 02 03 04 05 06 07 08 09 10 11 12 13 14 15 16 17 18 19 20 21 22 23 24 25 2…" at bounding box center [566, 426] width 113 height 33
click at [681, 422] on select "MM 01 02 03 04 05 06 07 08 09 10 11 12" at bounding box center [682, 426] width 113 height 33
select select "09"
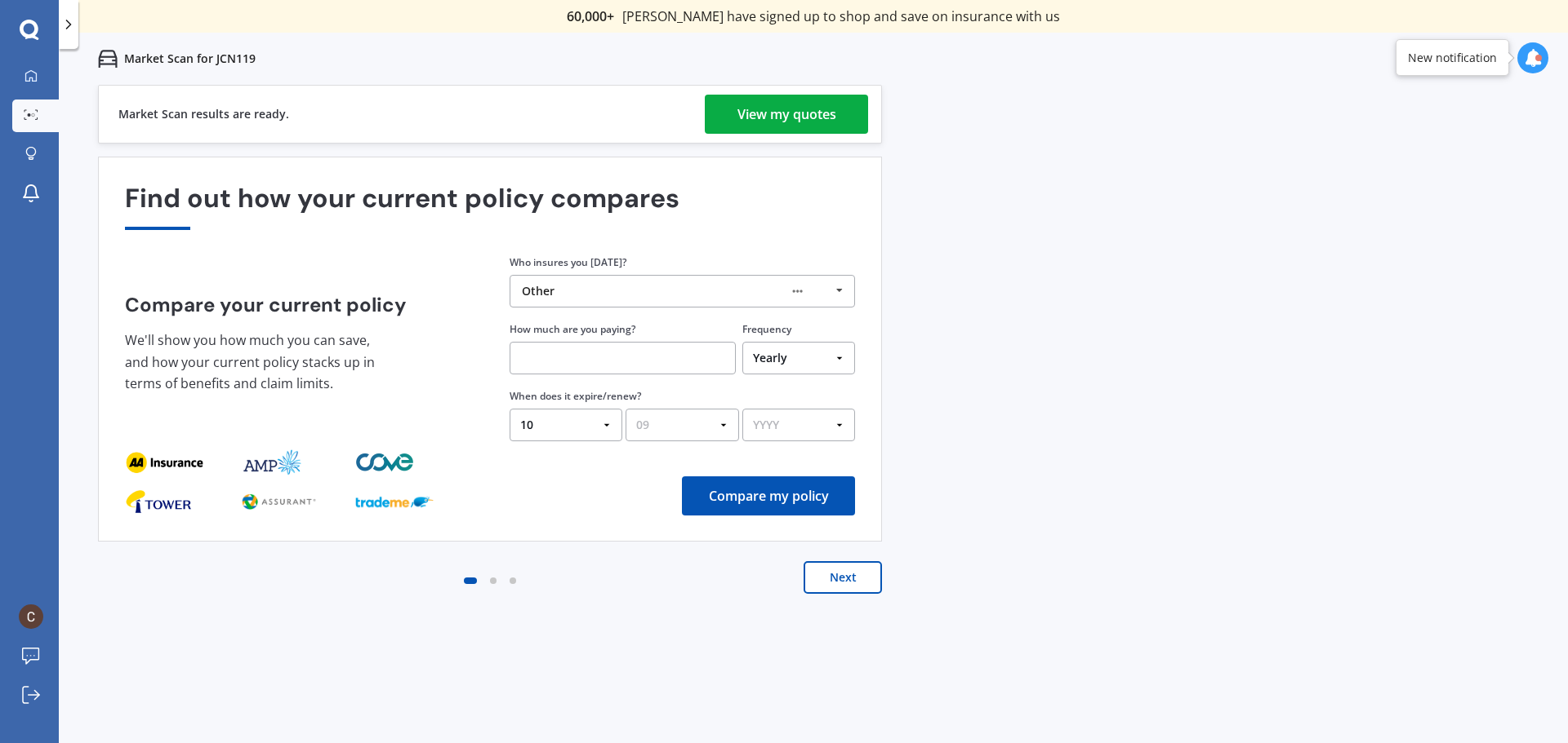
click at [626, 409] on select "MM 01 02 03 04 05 06 07 08 09 10 11 12" at bounding box center [682, 426] width 113 height 33
click at [777, 422] on select "YYYY 2026 2025 2024" at bounding box center [799, 426] width 113 height 33
select select "2025"
click at [742, 409] on select "YYYY 2026 2025 2024" at bounding box center [799, 426] width 113 height 33
click at [544, 357] on input "text" at bounding box center [623, 359] width 226 height 33
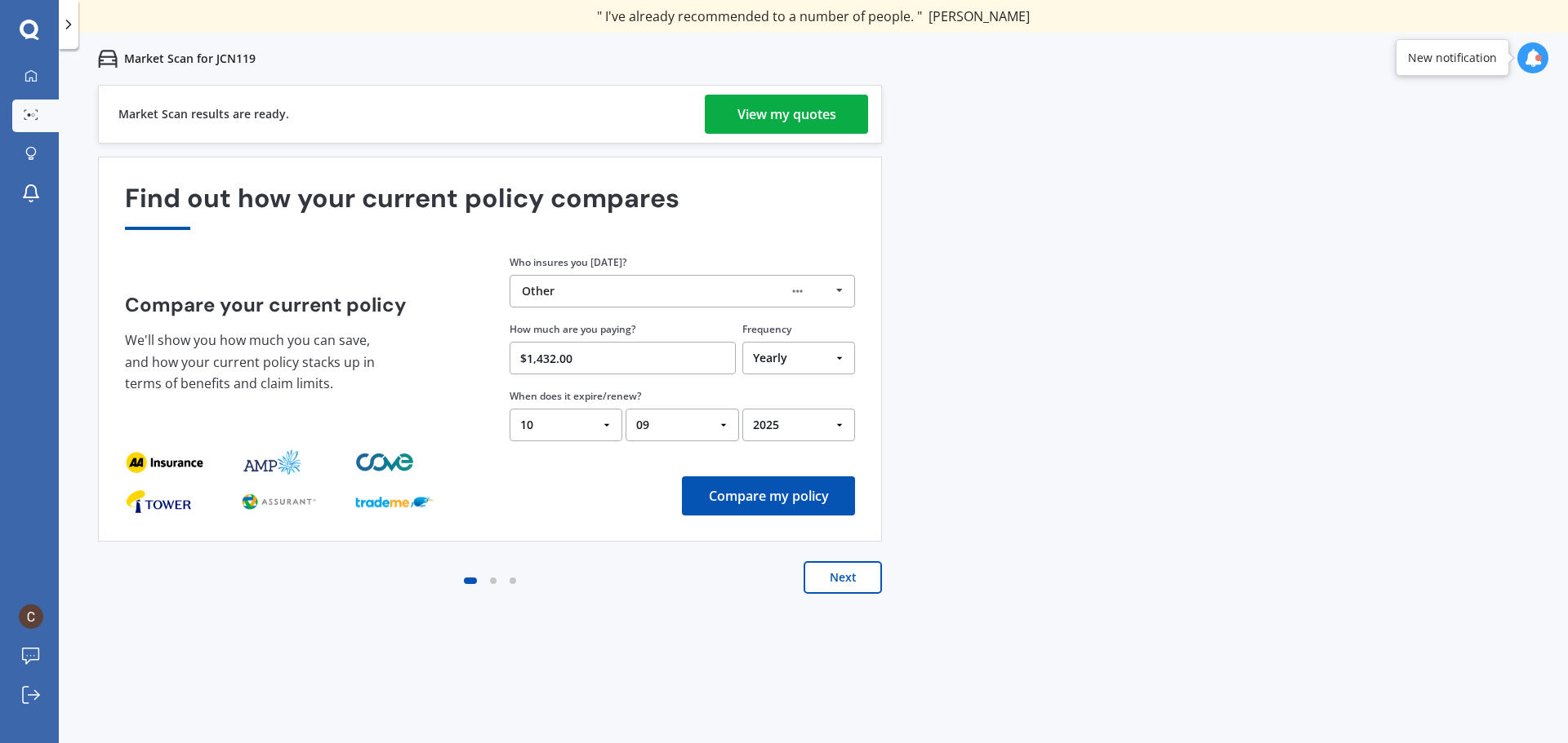
type input "$1,432.00"
click at [736, 491] on button "Compare my policy" at bounding box center [768, 495] width 173 height 39
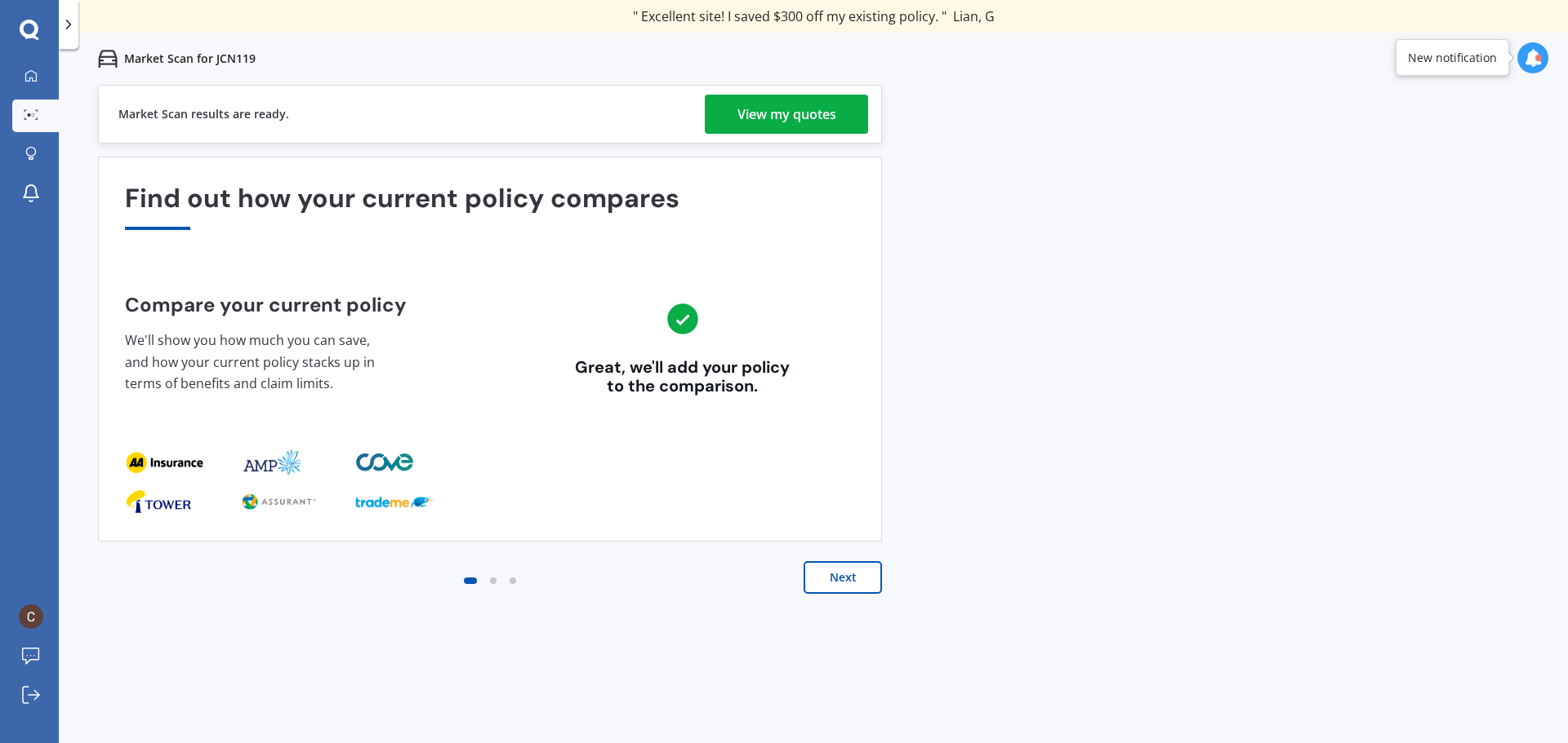
click at [835, 581] on button "Next" at bounding box center [843, 578] width 78 height 33
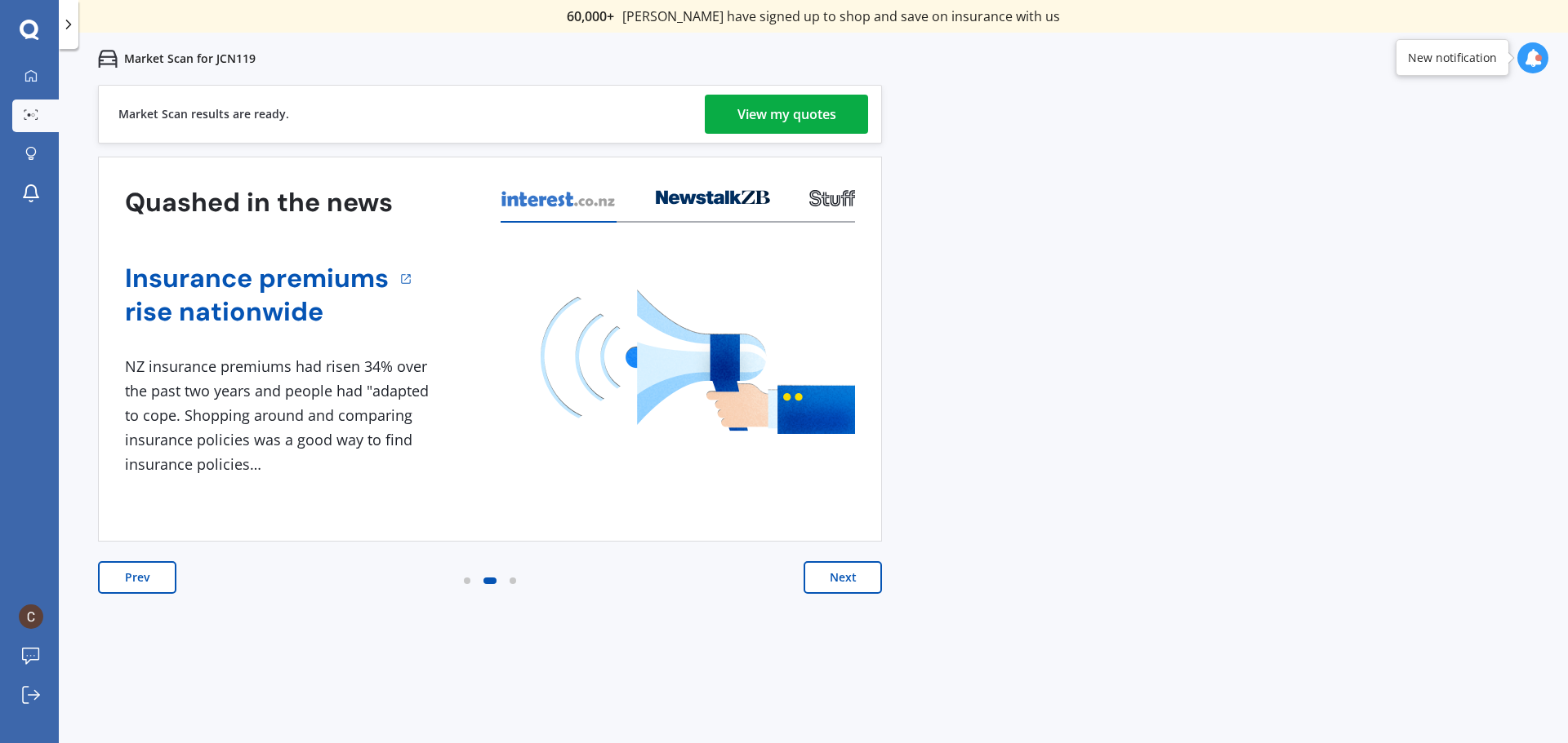
click at [820, 581] on button "Next" at bounding box center [843, 578] width 78 height 33
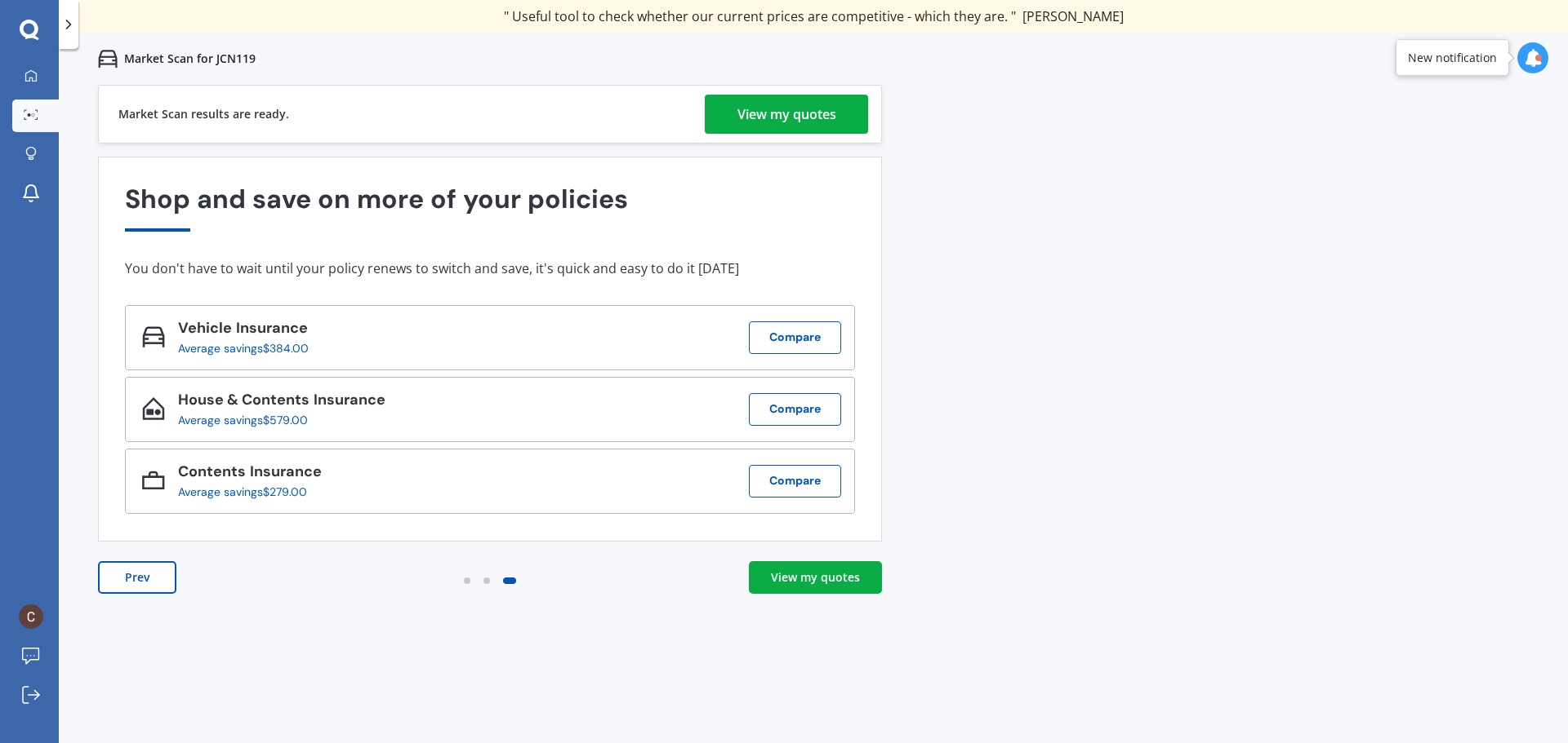
click at [789, 578] on div "View my quotes" at bounding box center [815, 578] width 89 height 16
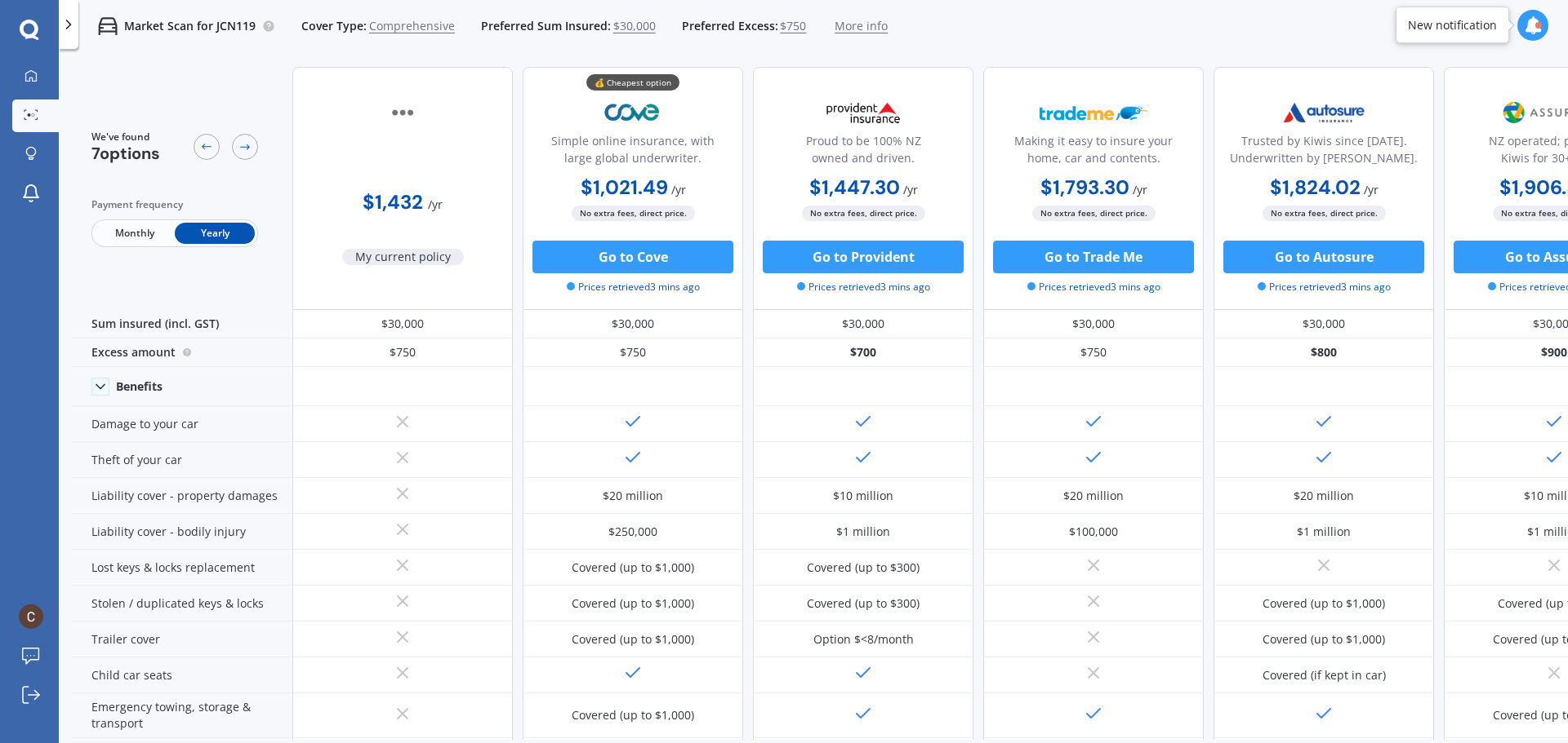
scroll to position [0, 0]
